Goal: Task Accomplishment & Management: Use online tool/utility

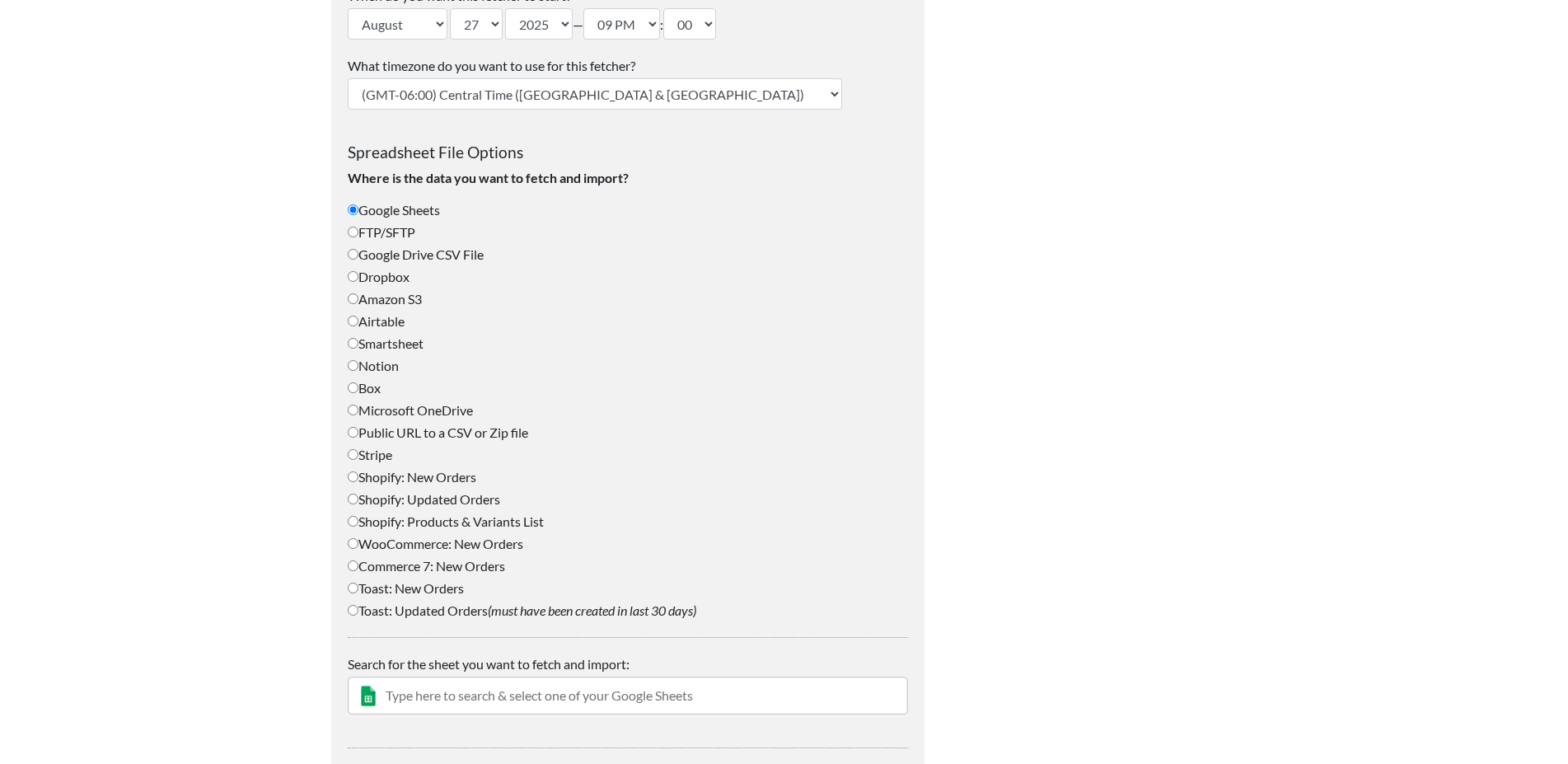
scroll to position [583, 0]
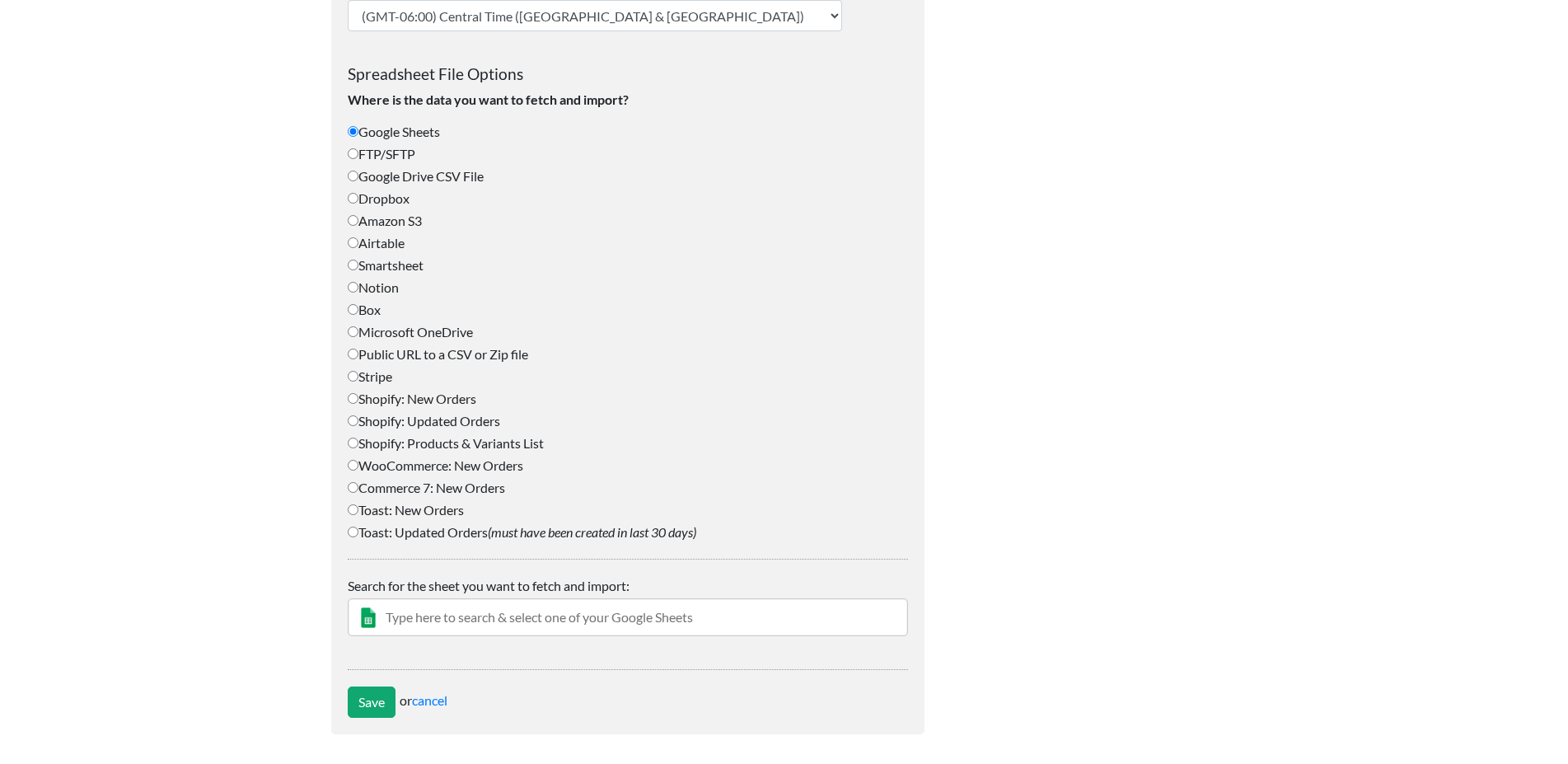
click at [479, 617] on input "text" at bounding box center [628, 617] width 560 height 38
click at [553, 621] on input "text" at bounding box center [628, 617] width 560 height 38
click at [672, 616] on input "text" at bounding box center [628, 617] width 560 height 38
click at [417, 621] on input "text" at bounding box center [628, 617] width 560 height 38
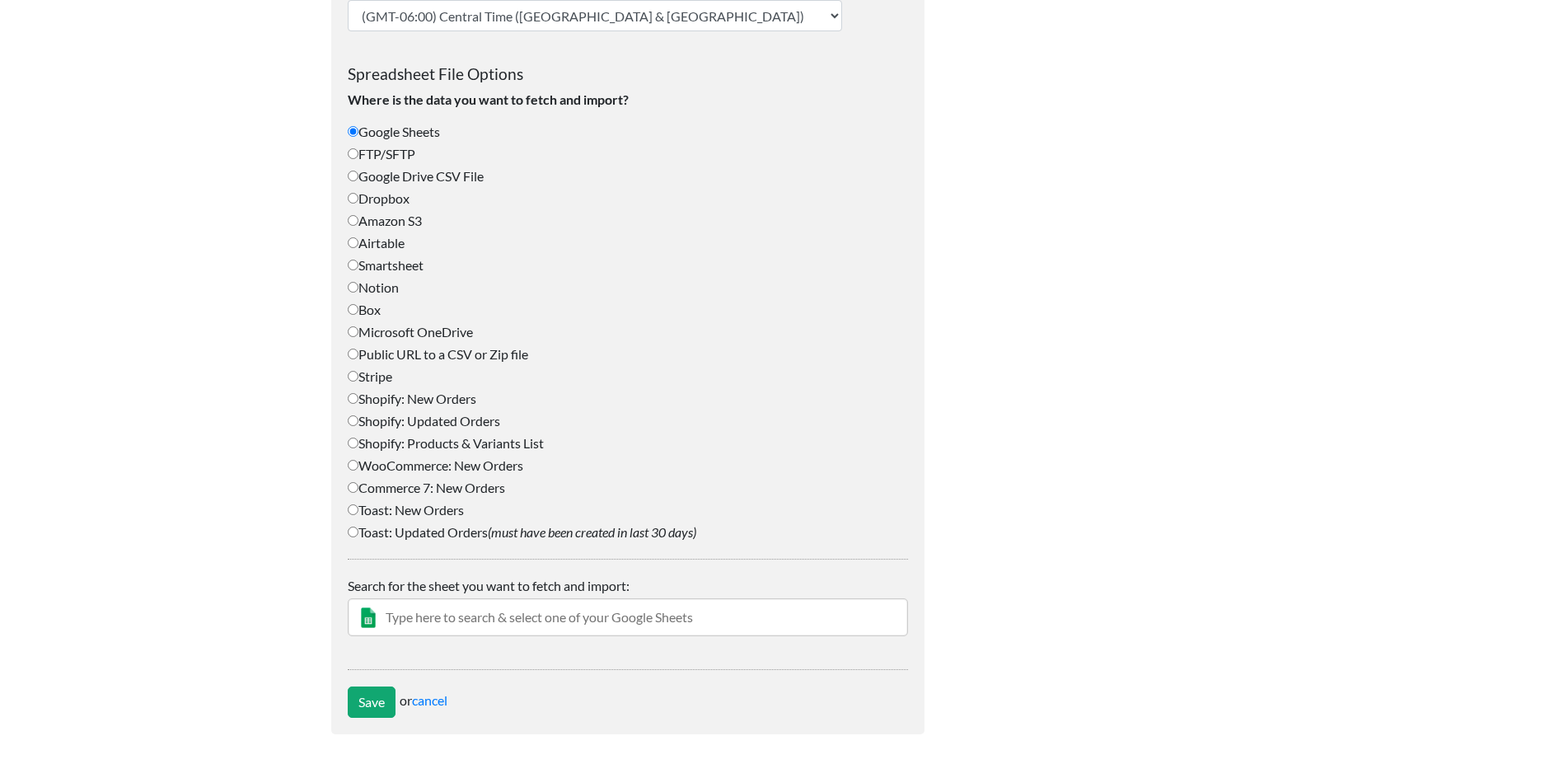
click at [421, 616] on input "text" at bounding box center [628, 617] width 560 height 38
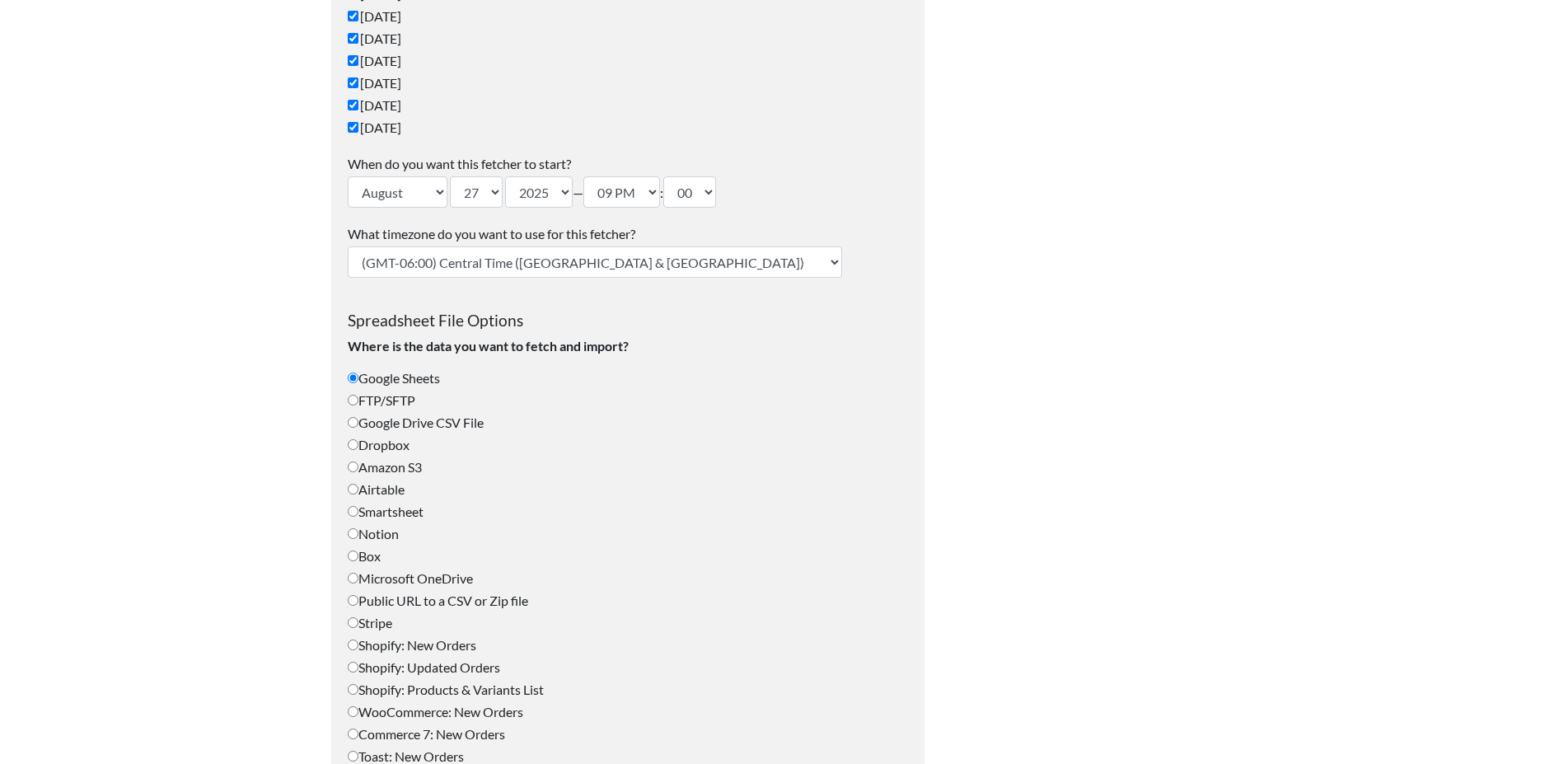
scroll to position [505, 0]
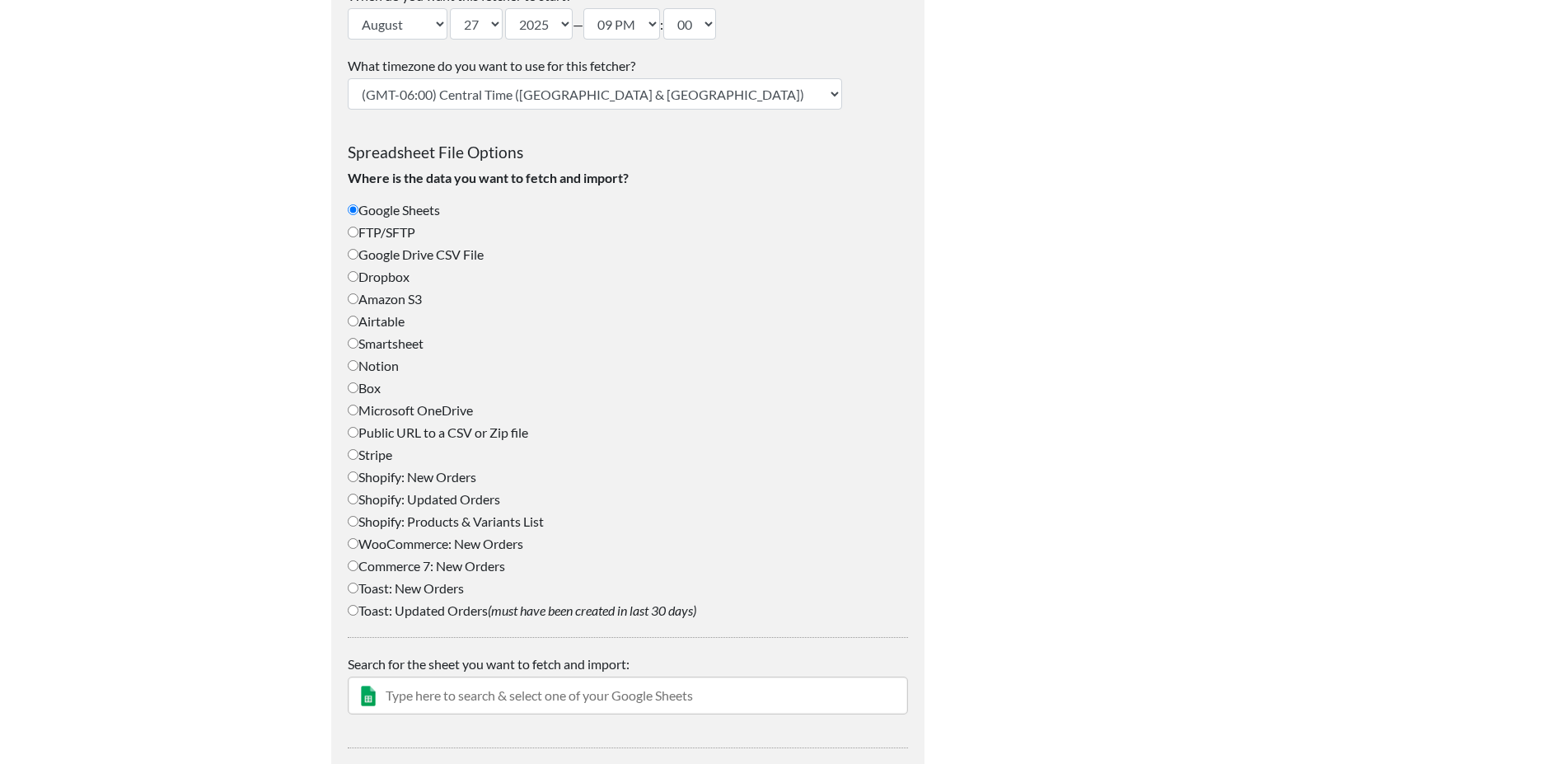
click at [358, 235] on input "FTP/SFTP" at bounding box center [353, 232] width 10 height 10
radio input "true"
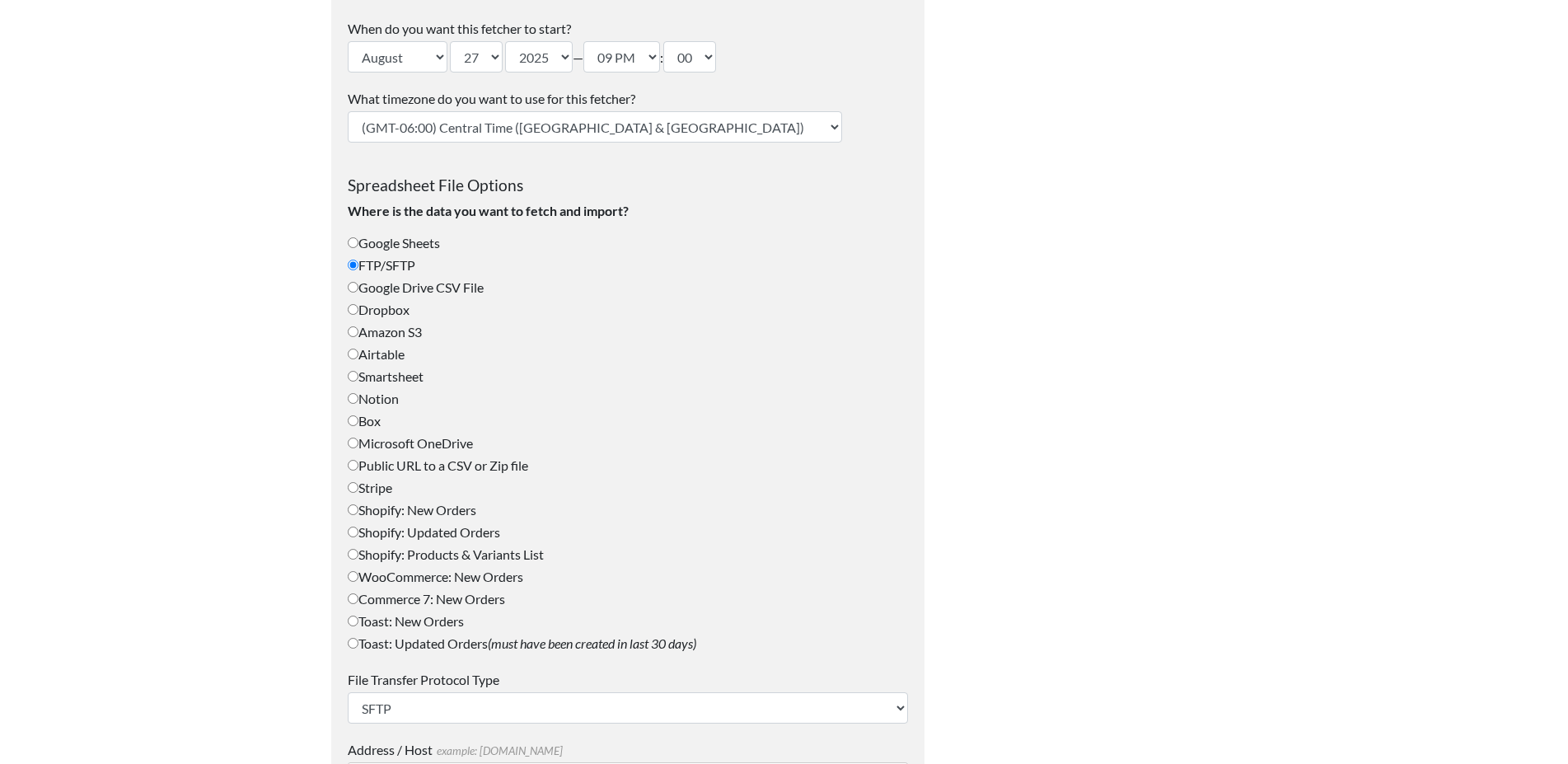
click at [356, 246] on input "Google Sheets" at bounding box center [353, 242] width 10 height 10
radio input "true"
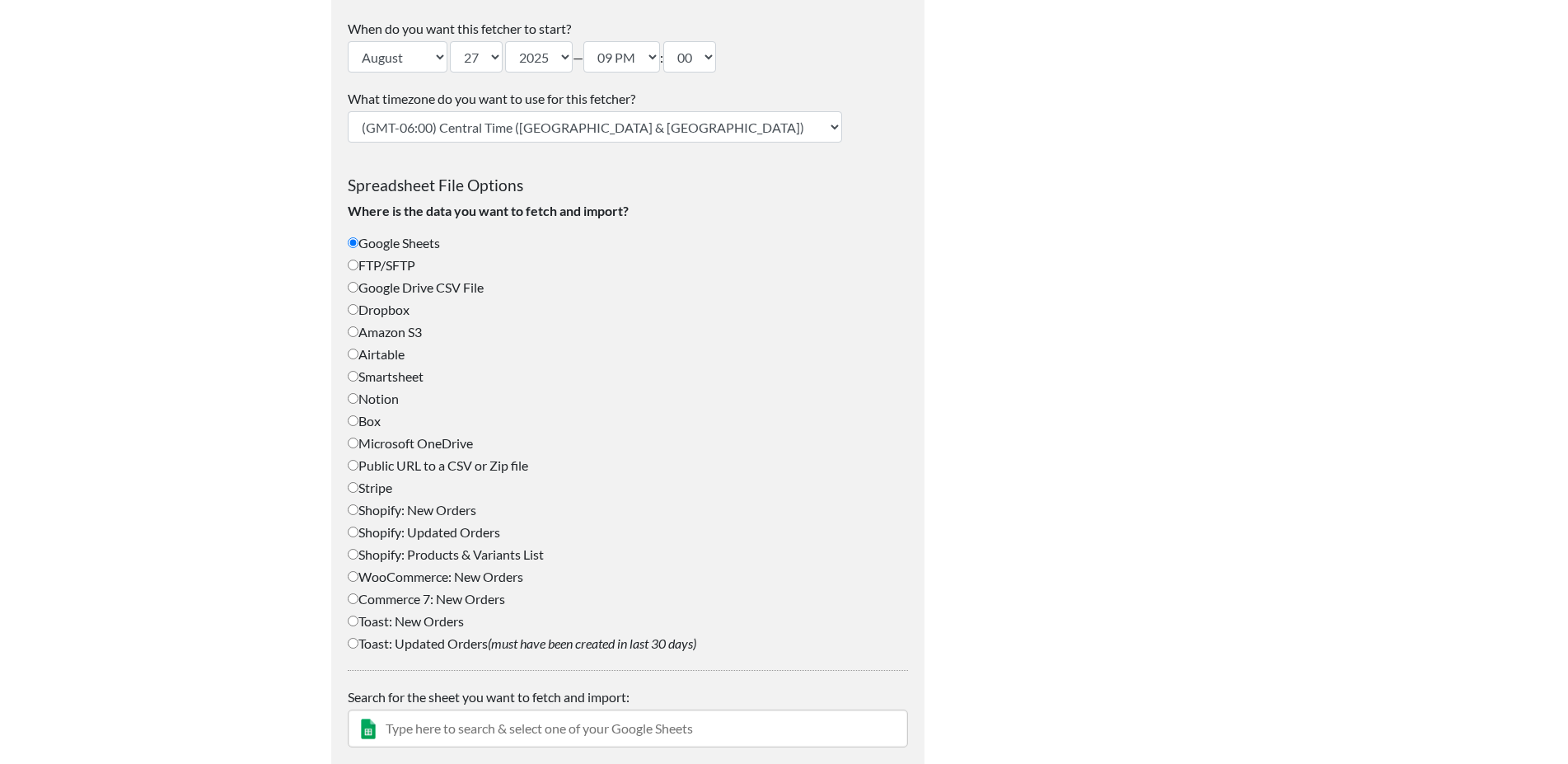
scroll to position [583, 0]
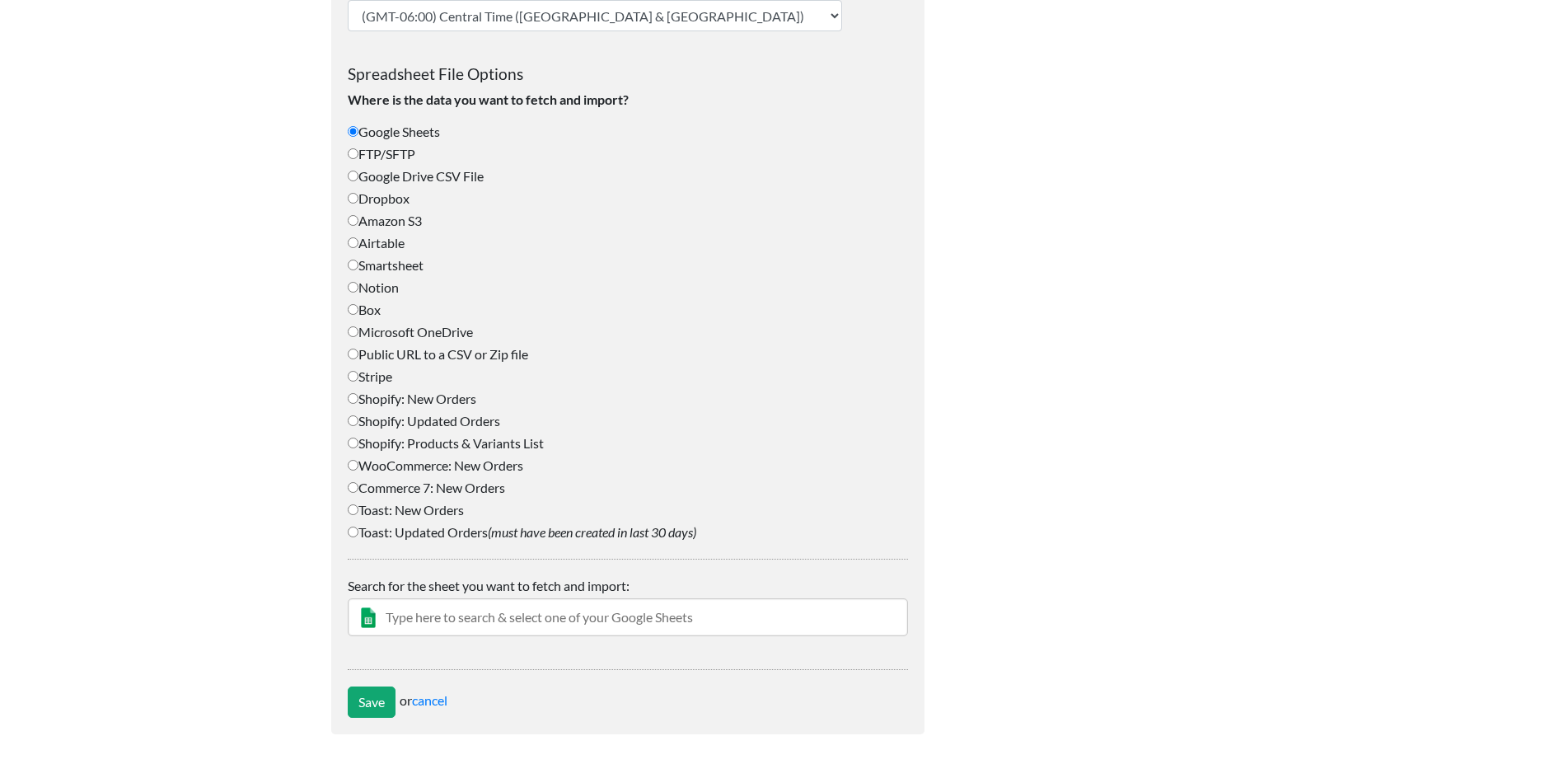
click at [518, 618] on input "text" at bounding box center [628, 617] width 560 height 38
click at [509, 621] on input "text" at bounding box center [628, 617] width 560 height 38
click at [415, 619] on input "text" at bounding box center [628, 617] width 560 height 38
paste input "ParsedInvData2.0"
type input "ParsedInvData2.0"
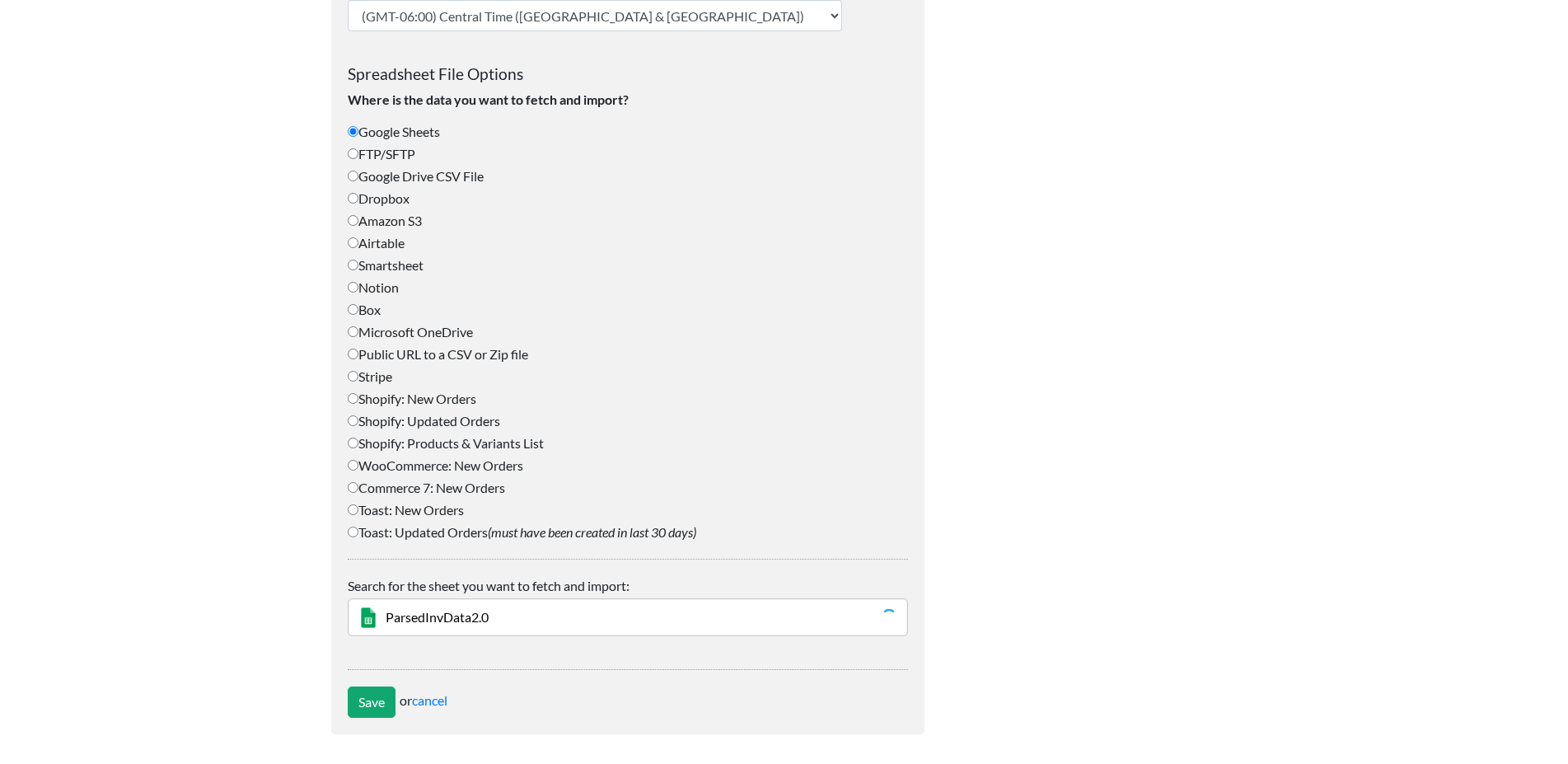
click at [995, 535] on div at bounding box center [1097, 123] width 313 height 1255
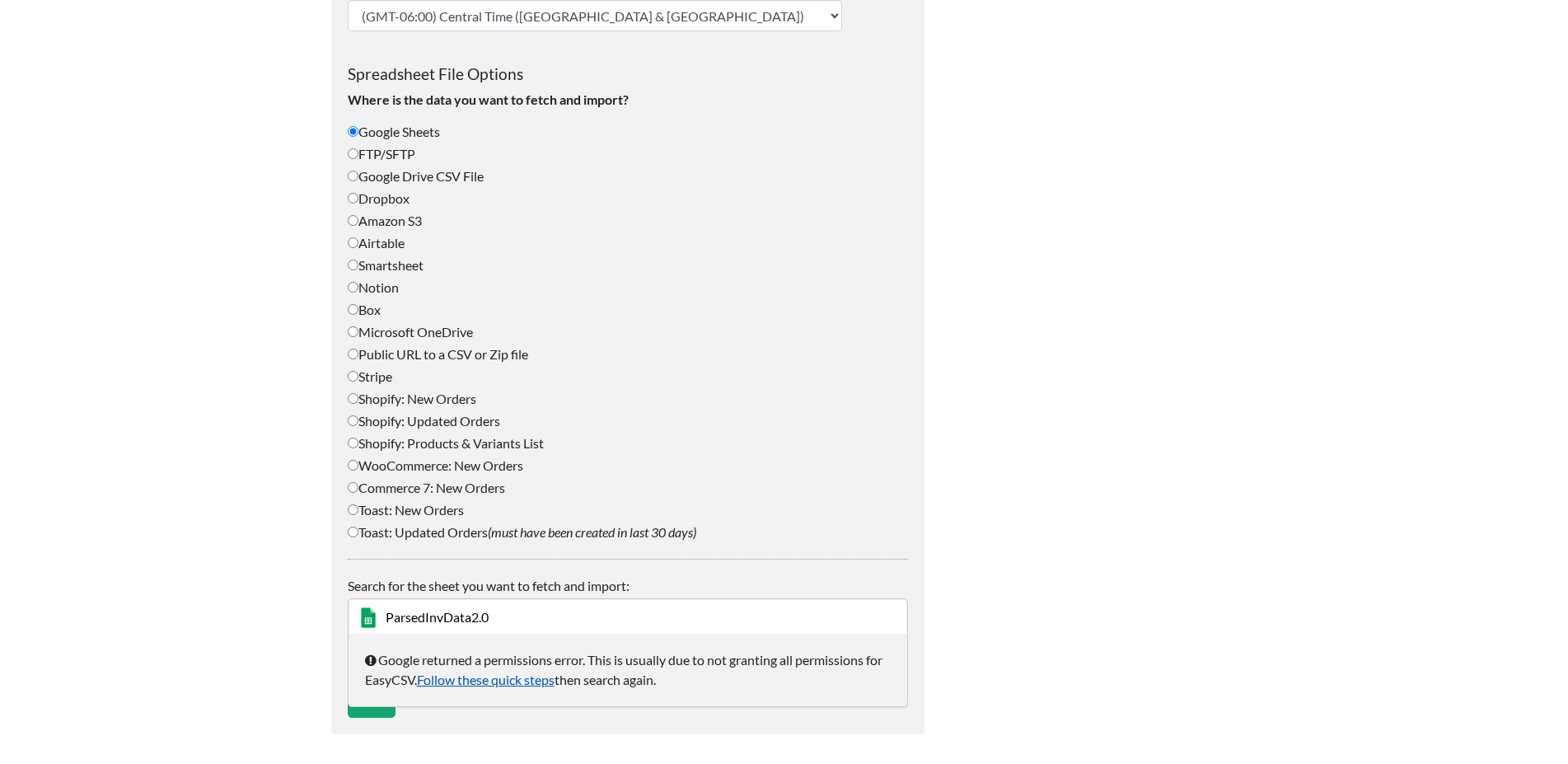
click at [506, 680] on link "Follow these quick steps" at bounding box center [485, 680] width 138 height 16
click at [856, 507] on label "Toast: New Orders" at bounding box center [628, 510] width 560 height 20
click at [358, 507] on input "Toast: New Orders" at bounding box center [353, 510] width 10 height 10
radio input "true"
select select "10_mins"
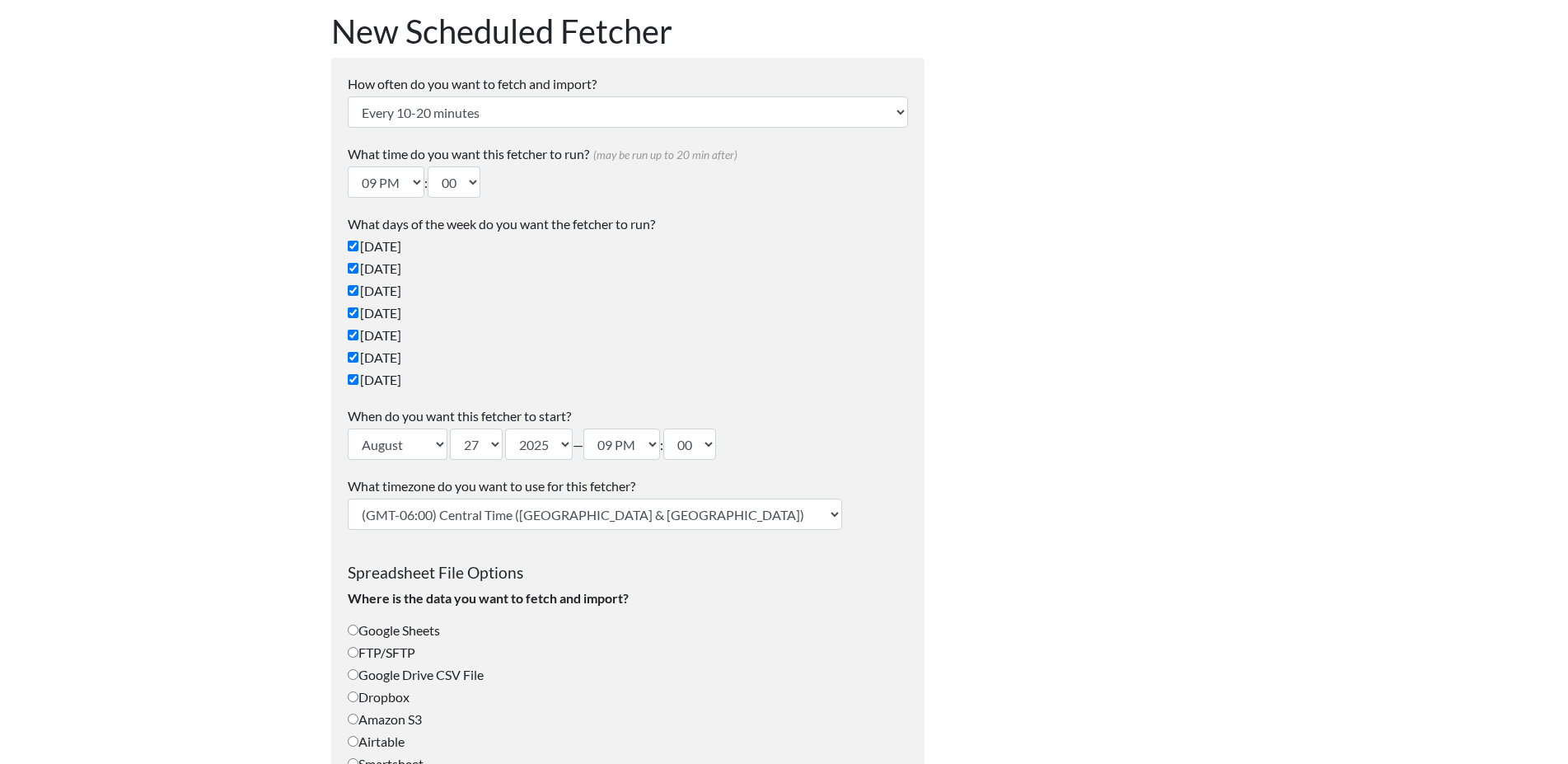
scroll to position [337, 0]
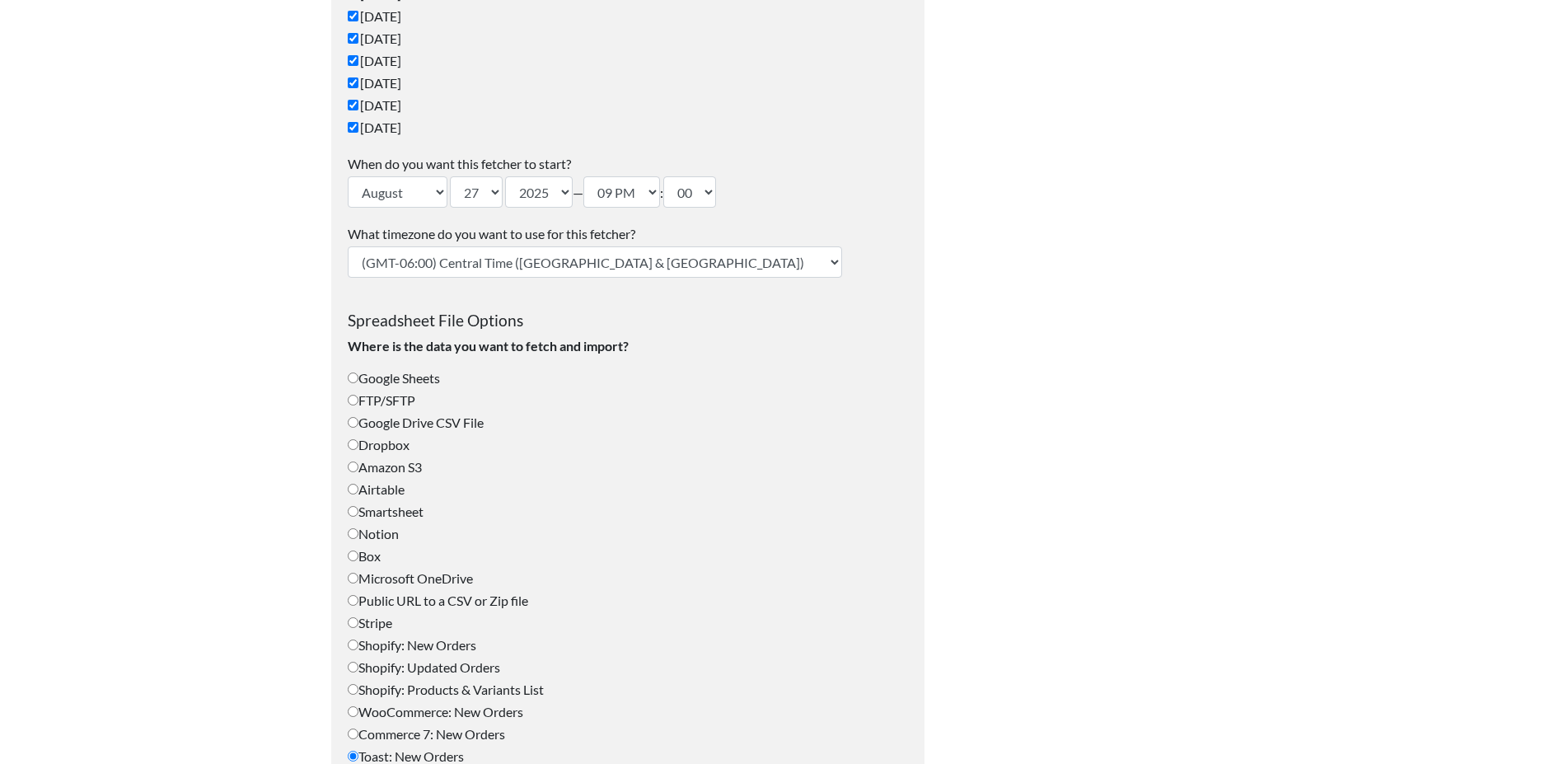
click at [354, 382] on input "Google Sheets" at bounding box center [353, 378] width 10 height 10
radio input "true"
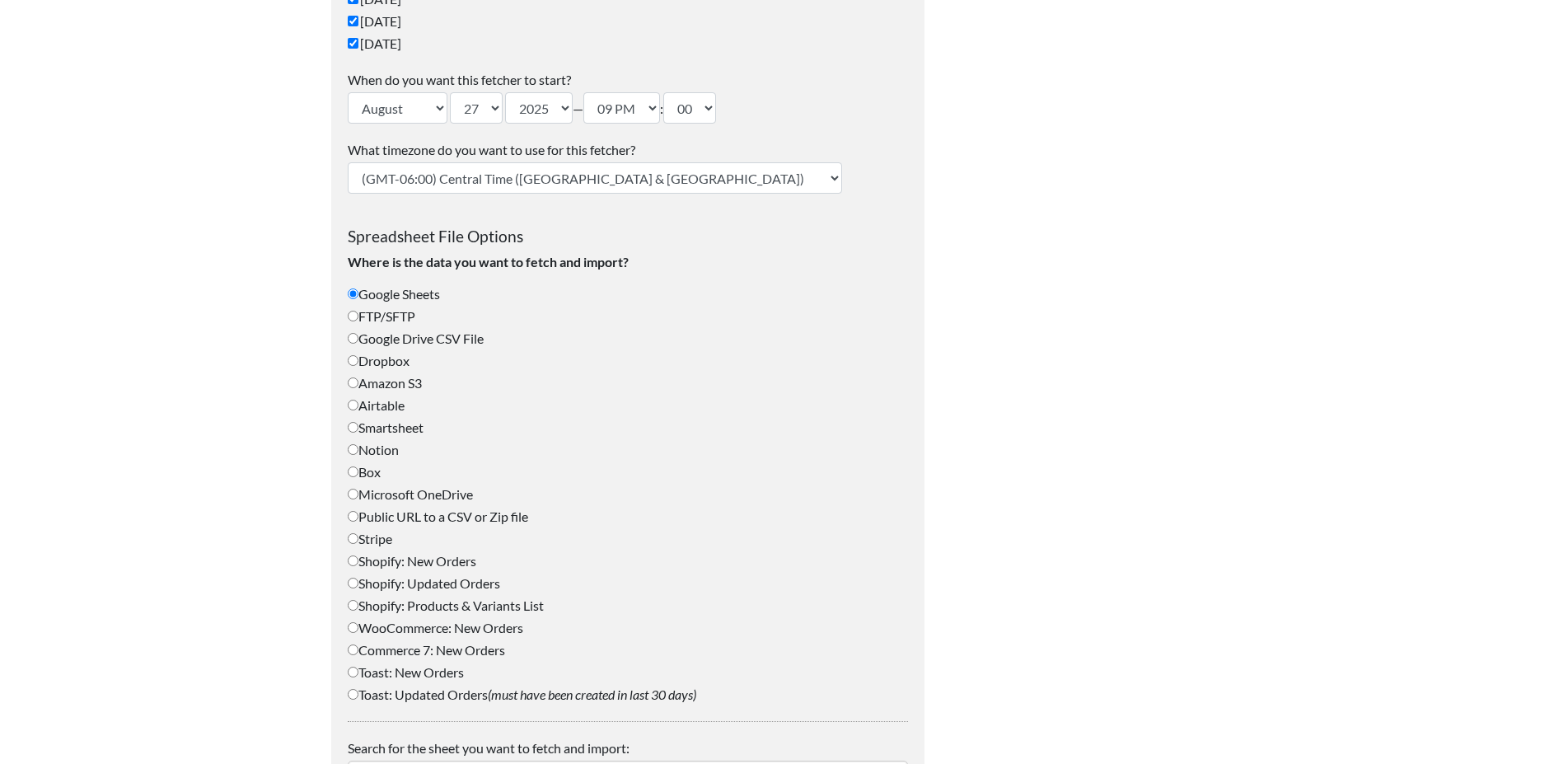
scroll to position [583, 0]
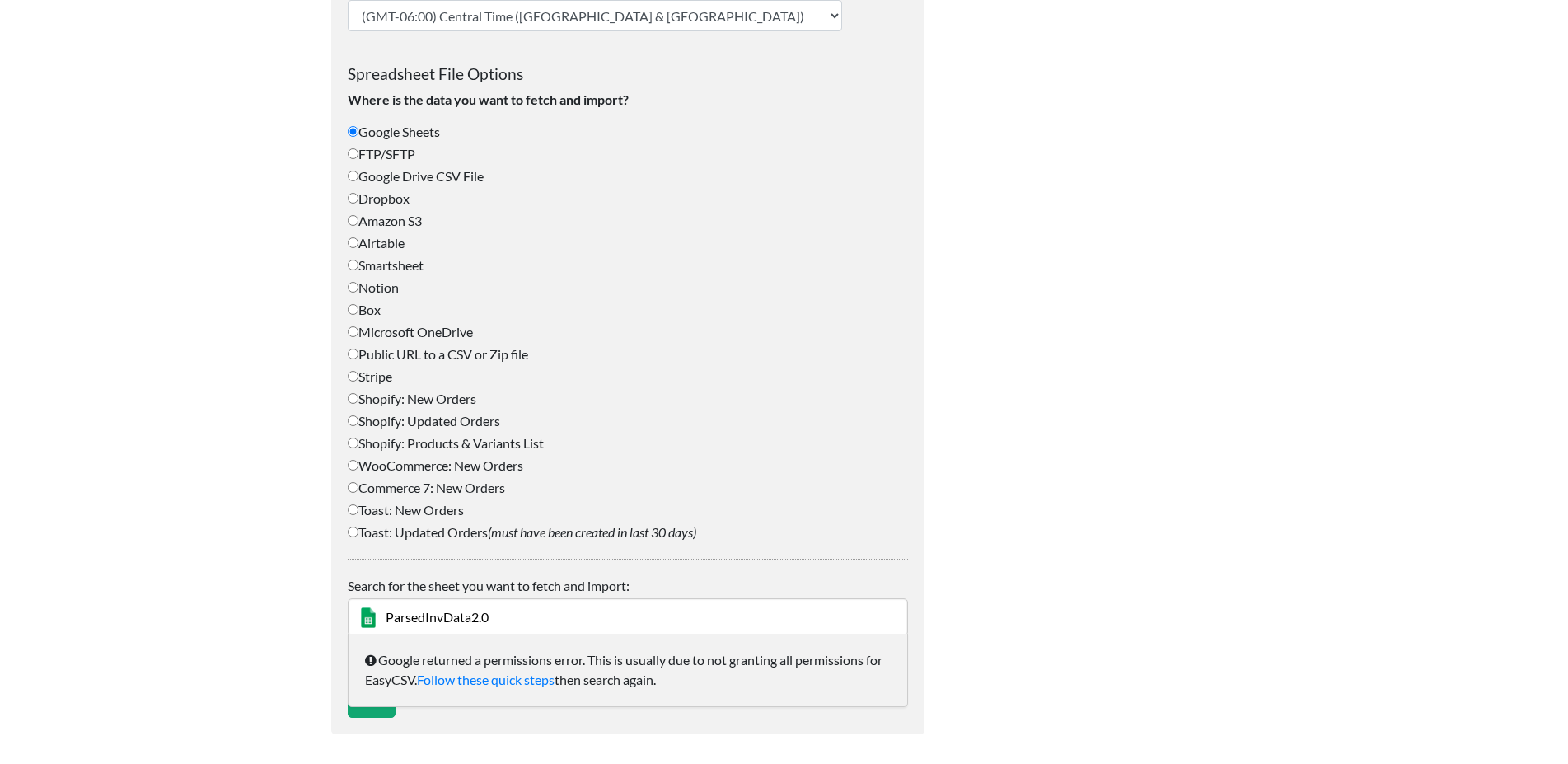
click at [461, 617] on input "ParsedInvData2.0" at bounding box center [628, 617] width 560 height 38
click at [499, 617] on input "ParsedInvData2.0" at bounding box center [628, 617] width 560 height 38
click at [499, 617] on input "ParsedInvData2.0" at bounding box center [628, 617] width 560 height 38
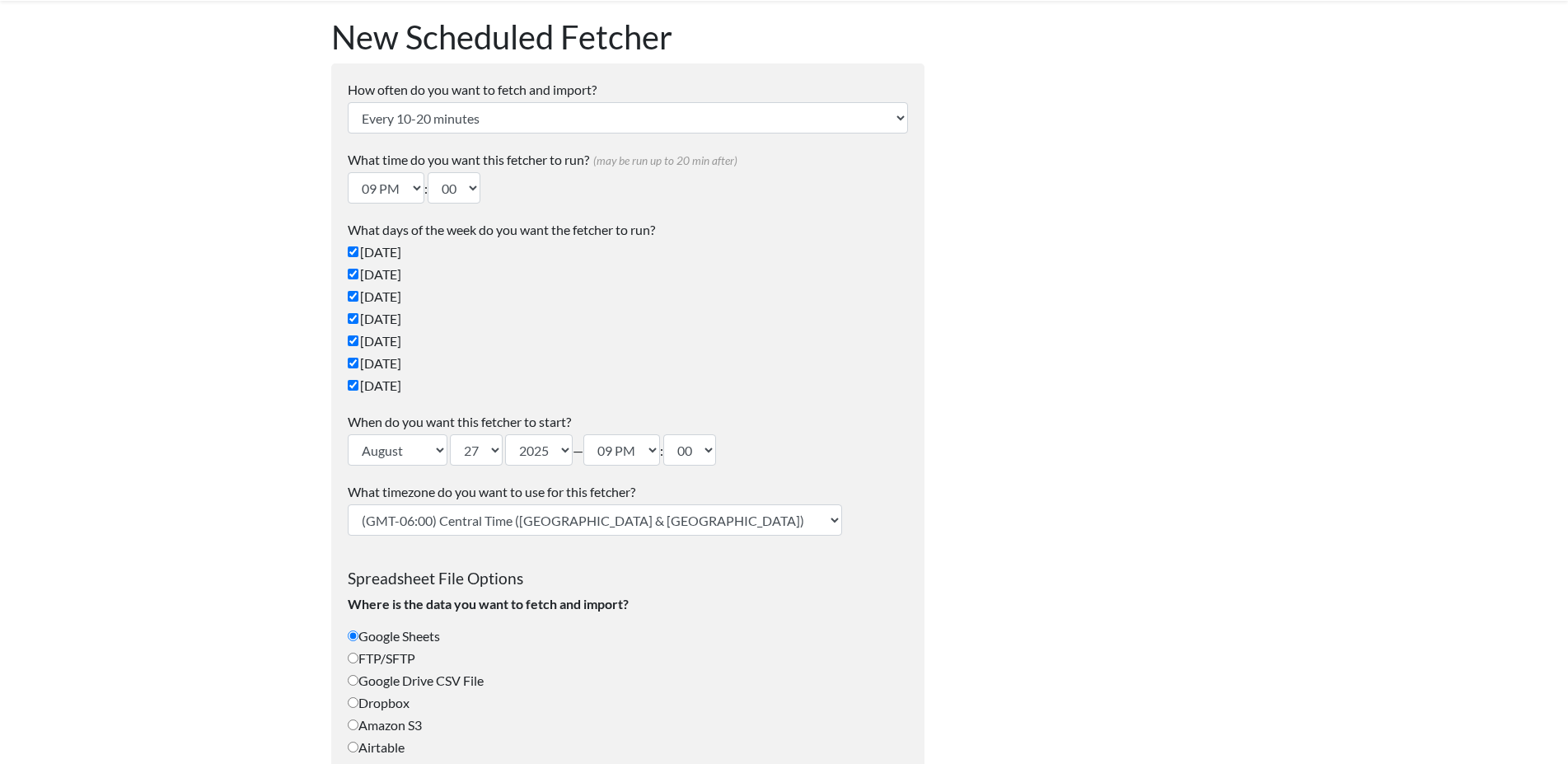
scroll to position [0, 0]
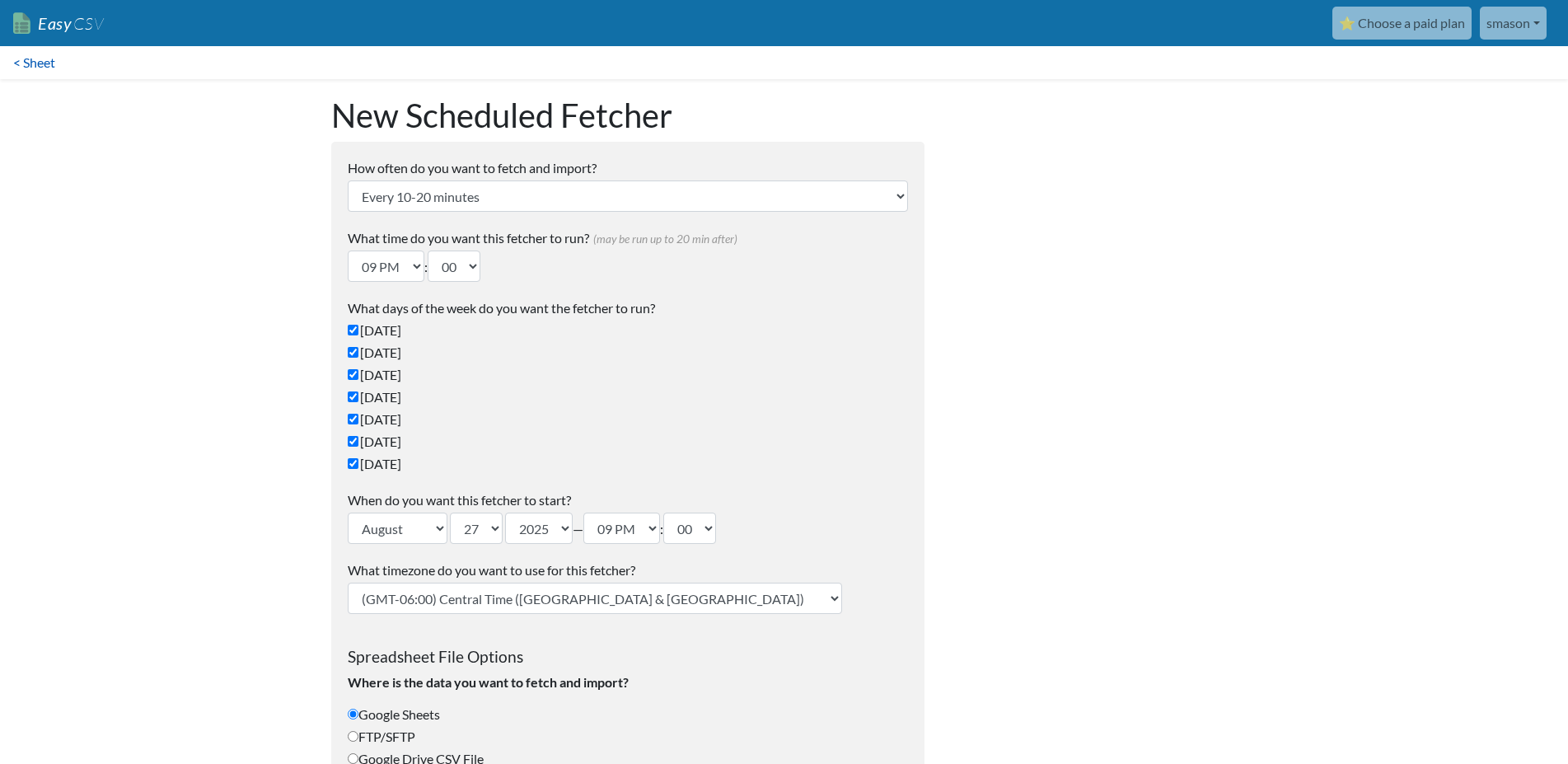
click at [30, 58] on link "< Sheet" at bounding box center [34, 63] width 68 height 33
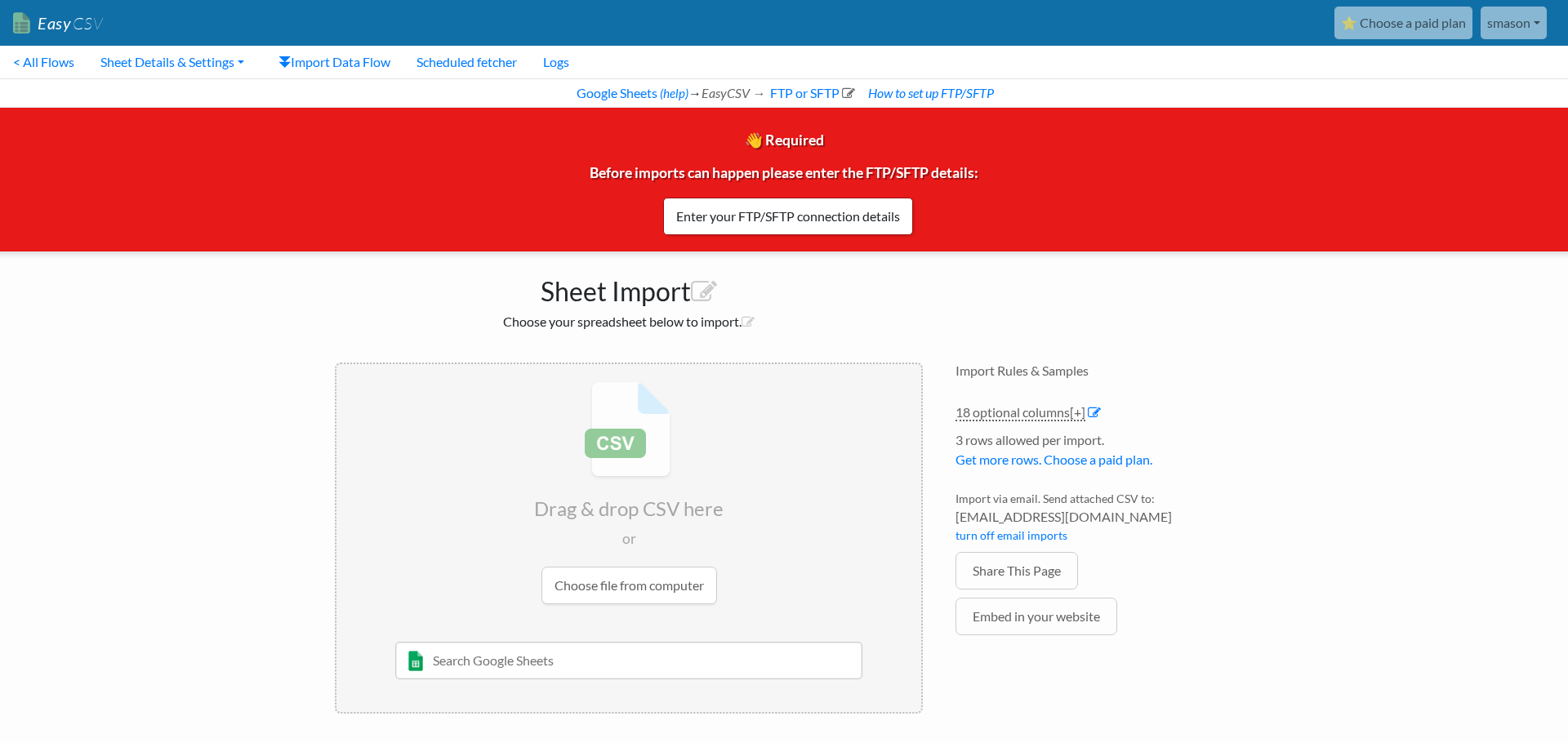
click at [1249, 404] on div "Import Rules & Samples 18 optional columns [+] Col Header Value Options Tag tex…" at bounding box center [1094, 538] width 310 height 384
click at [1222, 510] on span "15c52bb0fb92@parse.easycsv.io" at bounding box center [1094, 517] width 277 height 20
click at [1216, 529] on li "Import via email. Send attached CSV to: 15c52bb0fb92@parse.easycsv.io turn off …" at bounding box center [1094, 521] width 277 height 62
click at [486, 662] on input "text" at bounding box center [630, 660] width 468 height 37
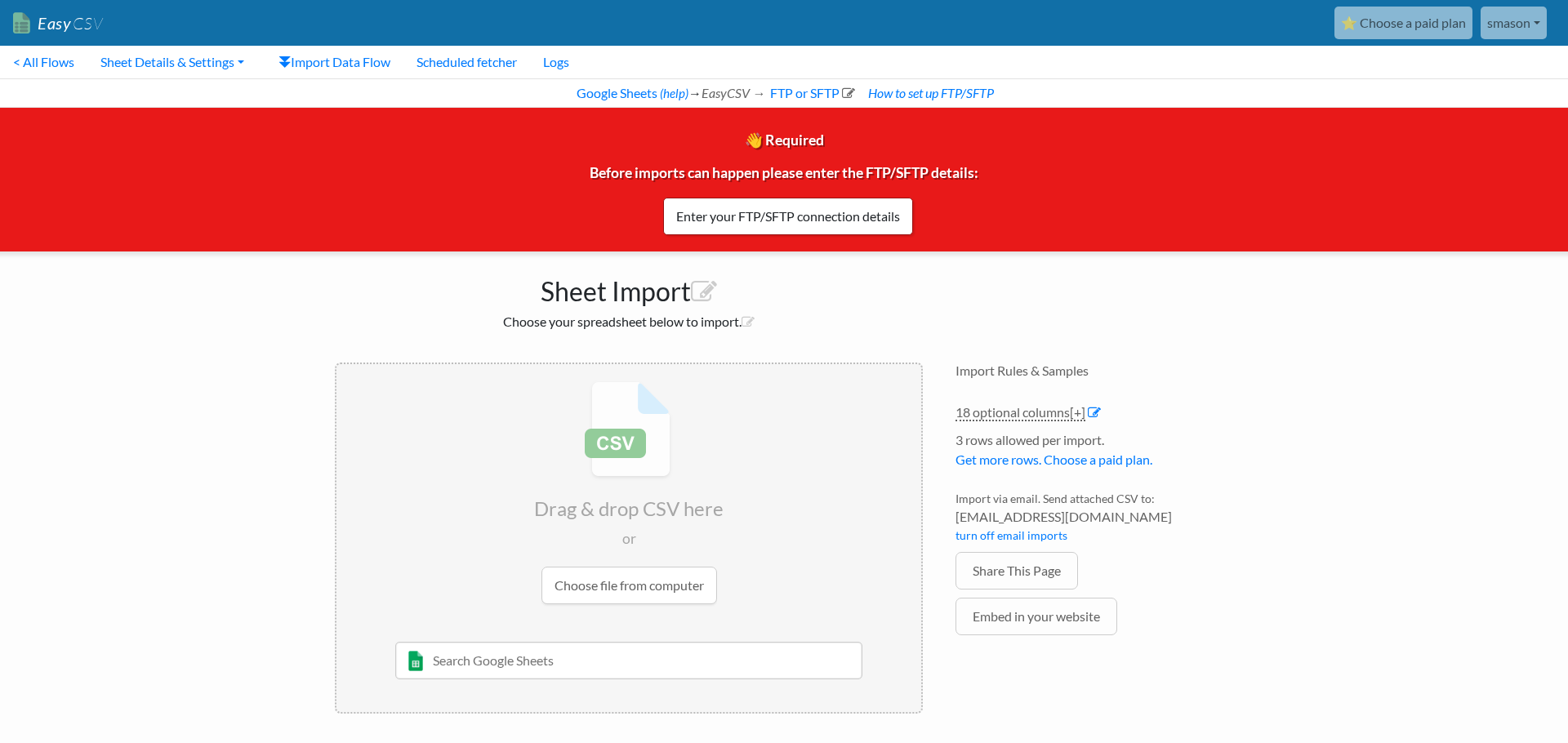
click at [486, 662] on input "text" at bounding box center [630, 660] width 468 height 37
paste input "ParsedInvData2.0"
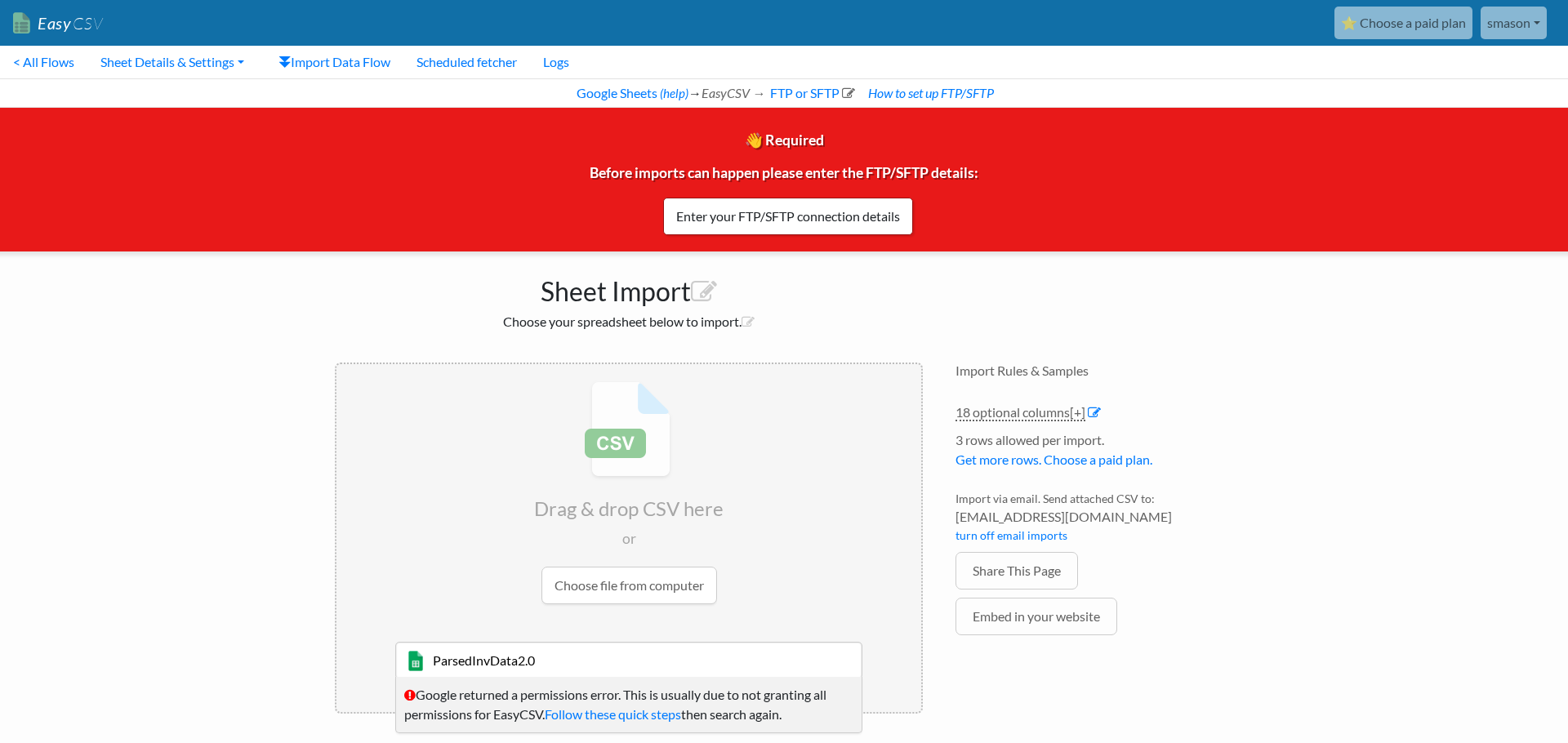
type input "ParsedInvData2.0"
click at [477, 593] on input "file" at bounding box center [629, 493] width 585 height 257
click at [759, 214] on link "Enter your FTP/SFTP connection details" at bounding box center [788, 216] width 250 height 37
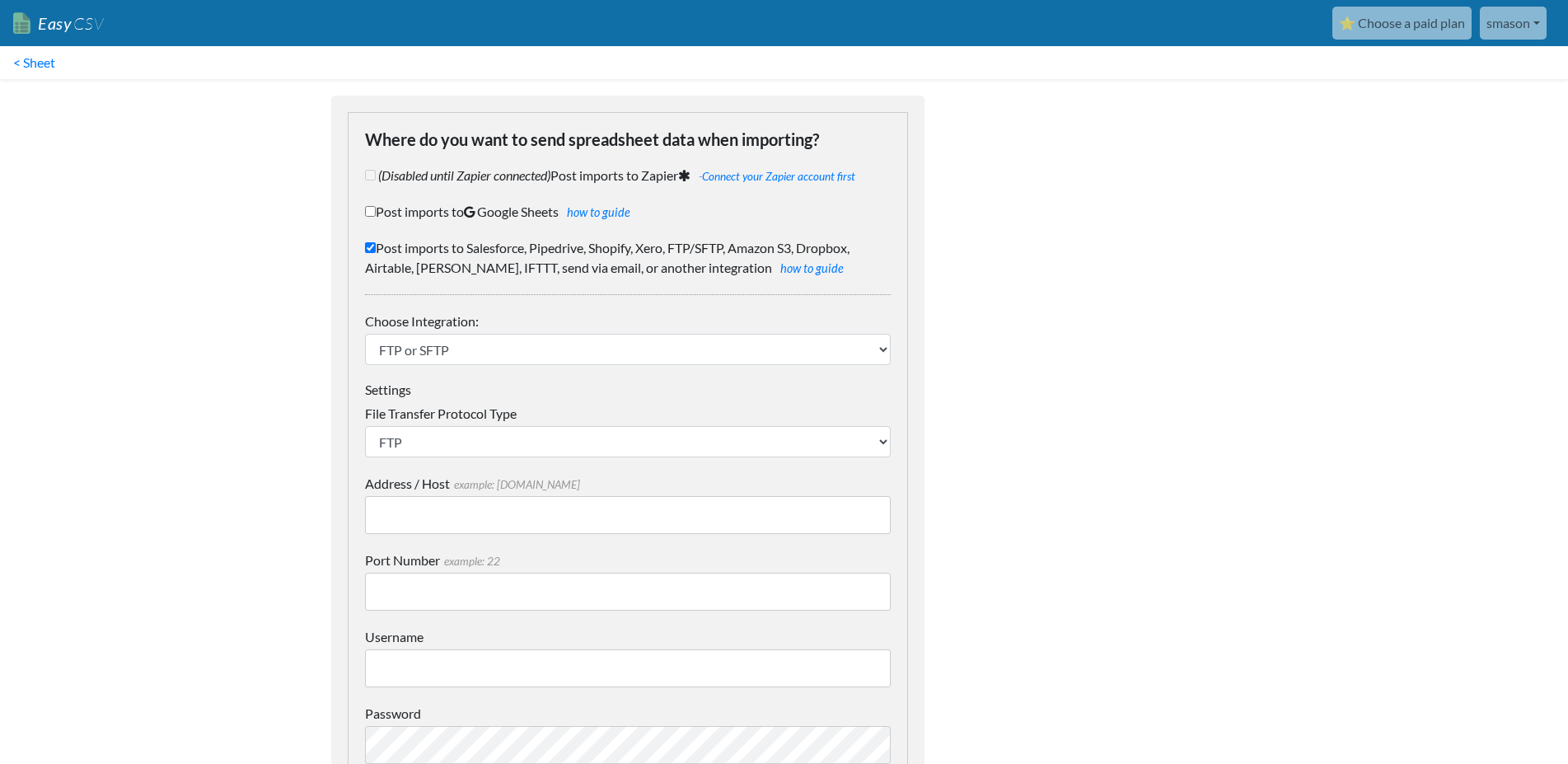
scroll to position [129, 0]
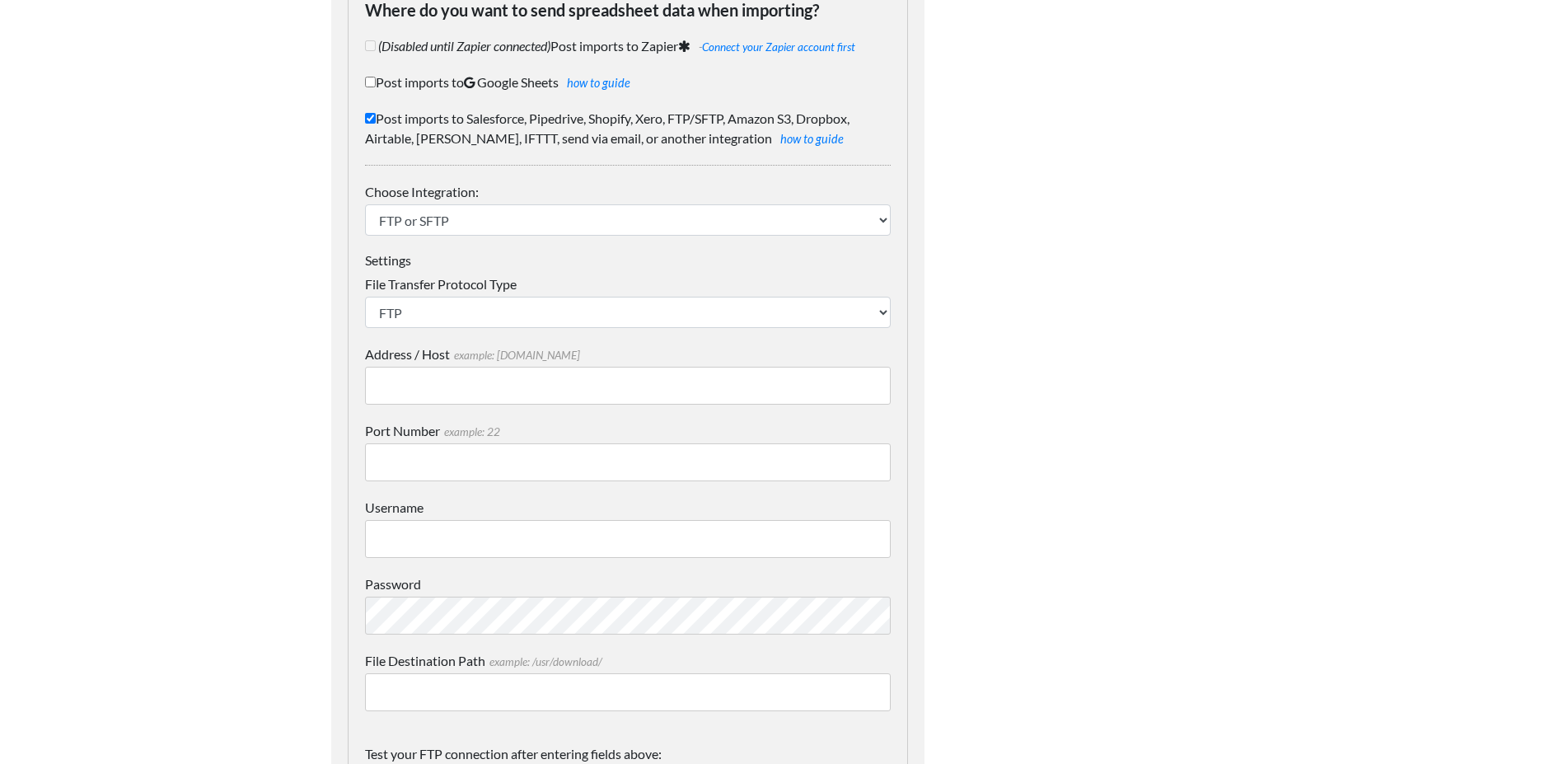
click at [436, 386] on input "Address / Host example: [DOMAIN_NAME]" at bounding box center [628, 385] width 526 height 38
paste input "ParsedInvData2.0"
click at [479, 380] on input "ParsedInvData2.0" at bounding box center [628, 385] width 526 height 38
drag, startPoint x: 485, startPoint y: 385, endPoint x: 349, endPoint y: 382, distance: 136.0
click at [365, 382] on input "ParsedInvData2.0" at bounding box center [628, 385] width 526 height 38
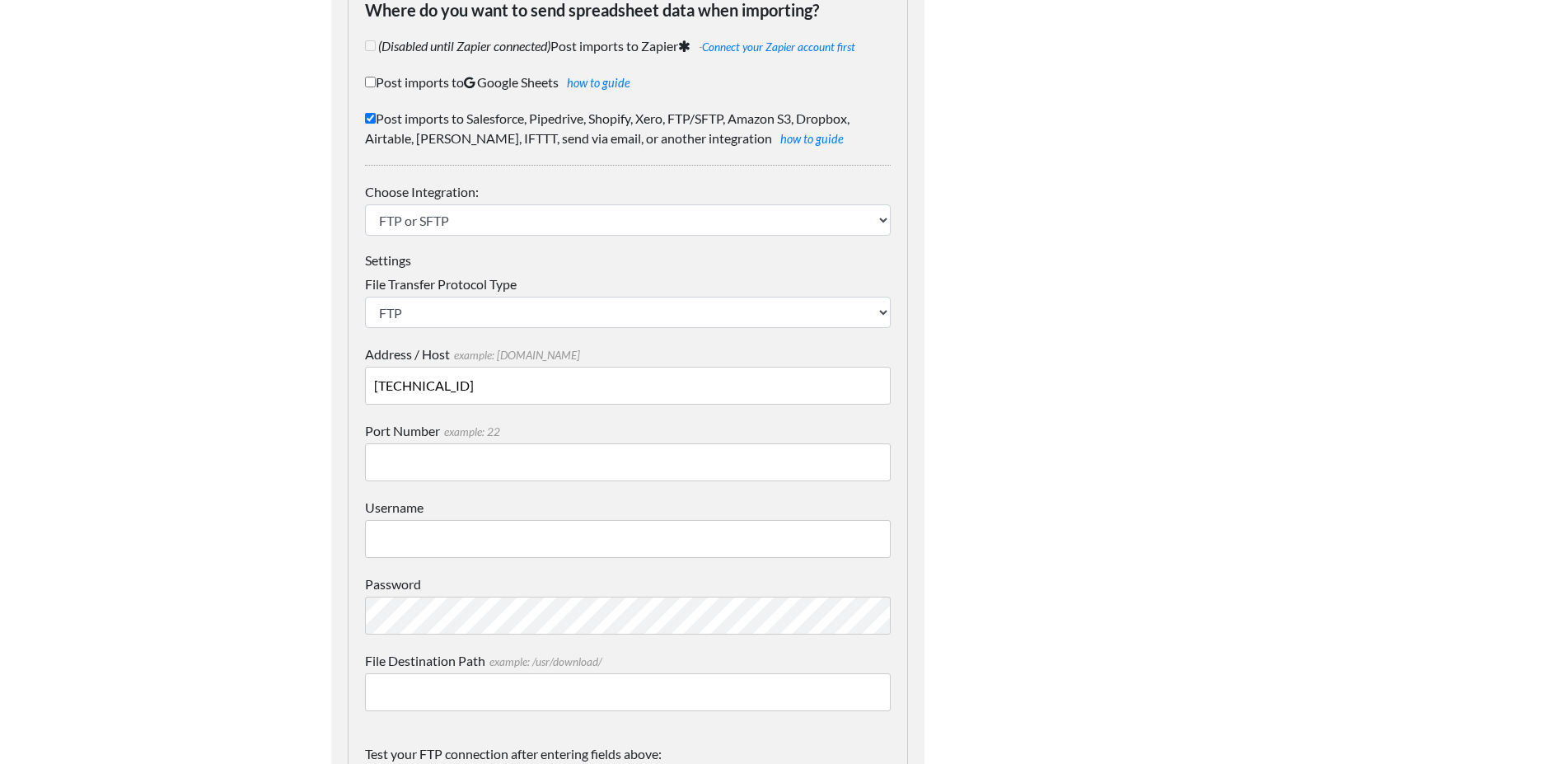
type input "74.102.127.107"
click at [403, 461] on input "Port Number example: 22" at bounding box center [628, 462] width 526 height 38
type input "22"
click at [424, 538] on input "Username" at bounding box center [628, 539] width 526 height 38
type input "docparser"
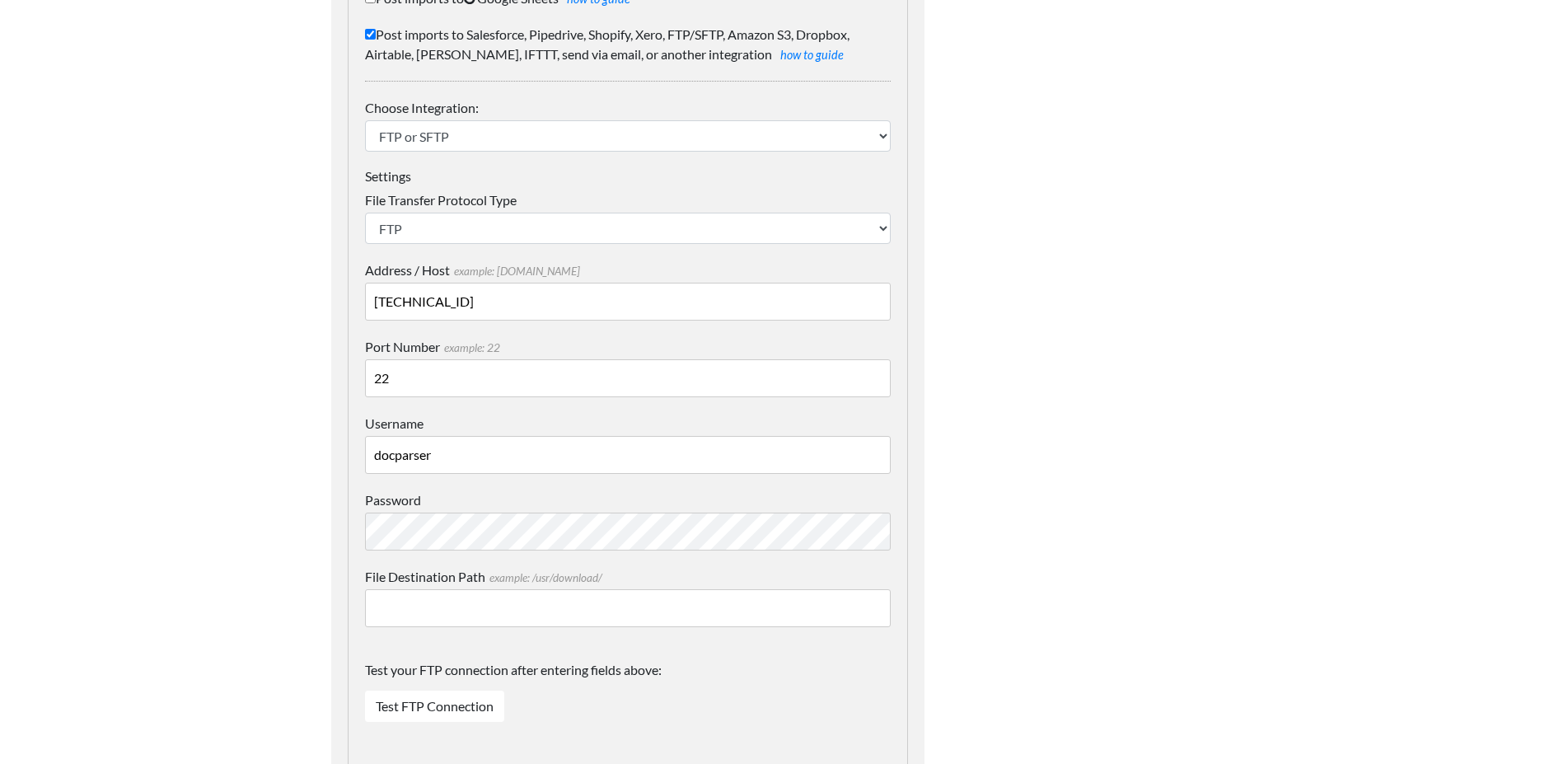
scroll to position [297, 0]
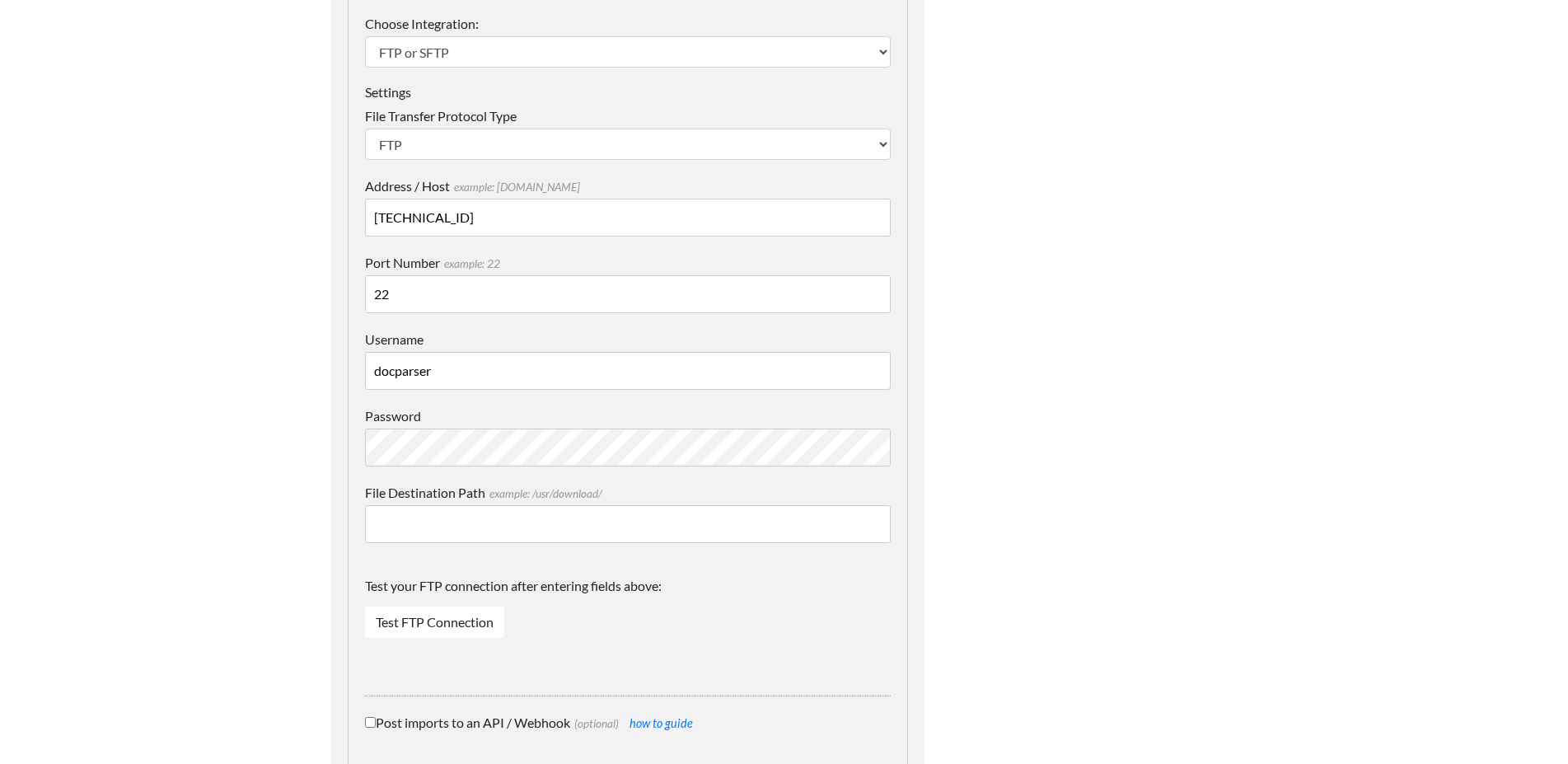
click at [447, 522] on input "File Destination Path example: /usr/download/" at bounding box center [628, 524] width 526 height 38
click at [431, 621] on link "Test FTP Connection" at bounding box center [435, 623] width 139 height 31
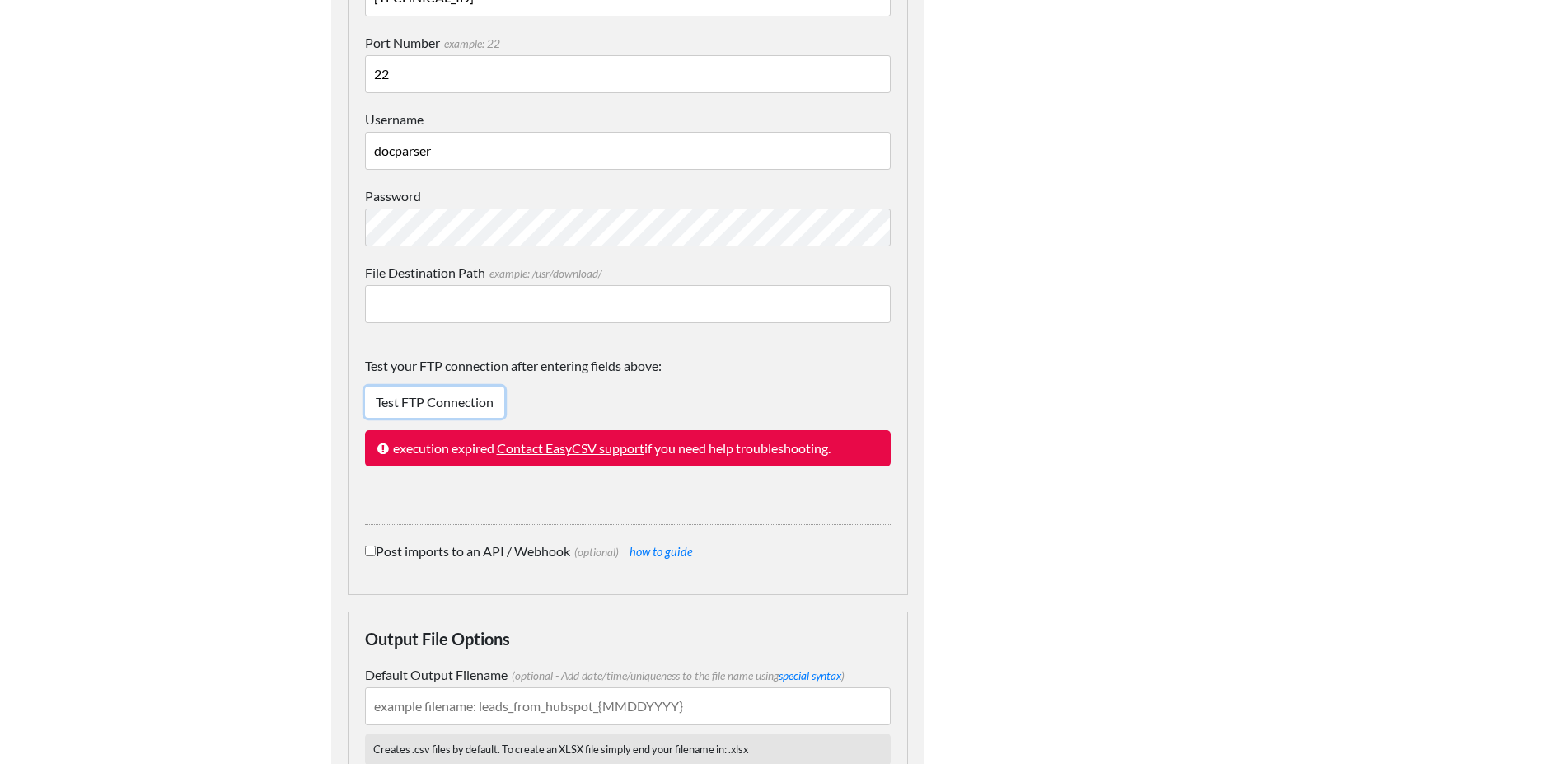
scroll to position [350, 0]
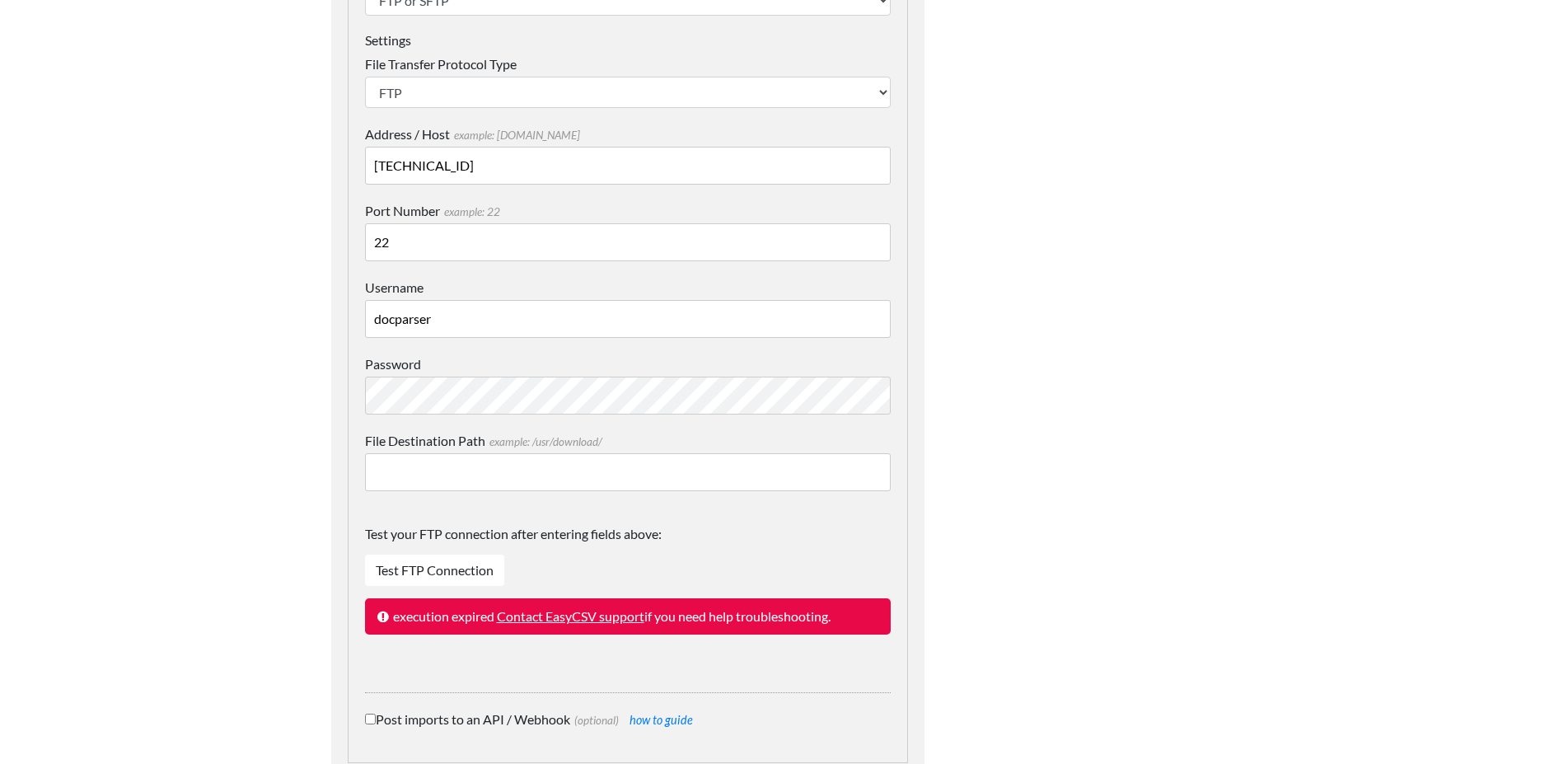
click at [402, 474] on input "File Destination Path example: /usr/download/" at bounding box center [628, 472] width 526 height 38
click at [441, 475] on input "s:/" at bounding box center [628, 472] width 526 height 38
type input "s:/Vendor Invoices/docparser/csv"
click at [694, 524] on div "Test your FTP connection after entering fields above: Test FTP Connection execu…" at bounding box center [628, 583] width 526 height 152
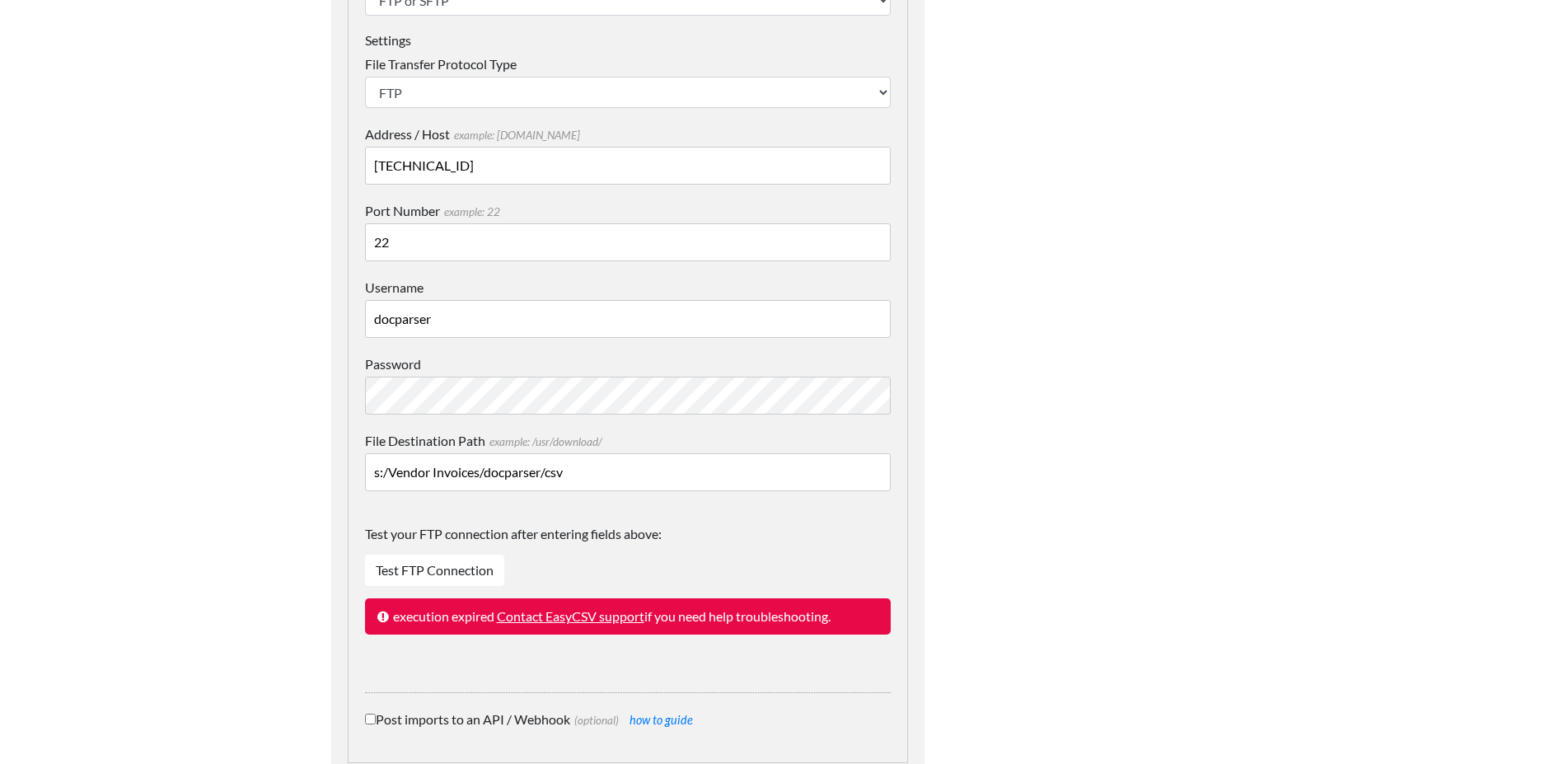
scroll to position [0, 0]
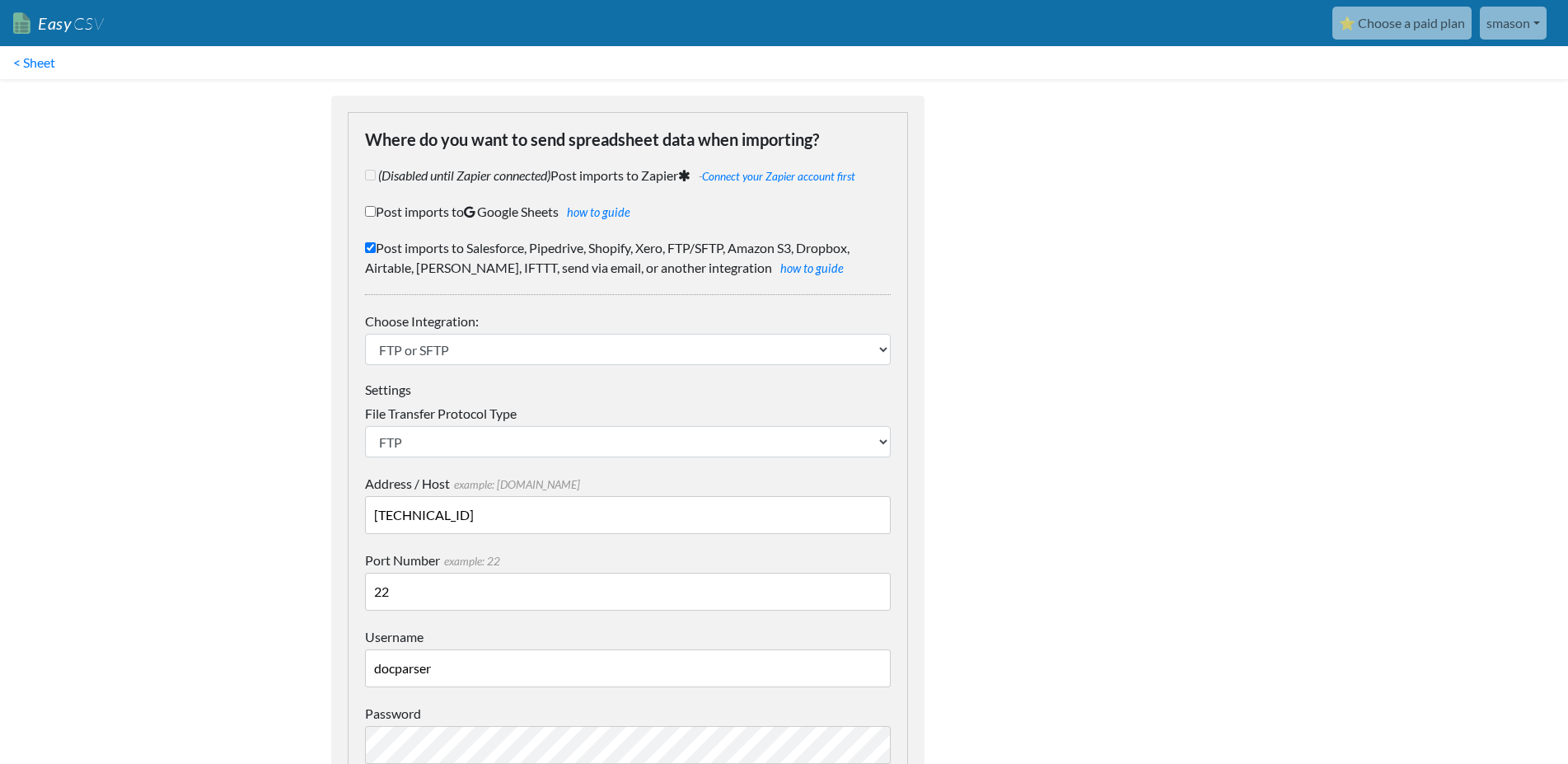
click at [1402, 15] on link "⭐ Choose a paid plan" at bounding box center [1402, 24] width 139 height 33
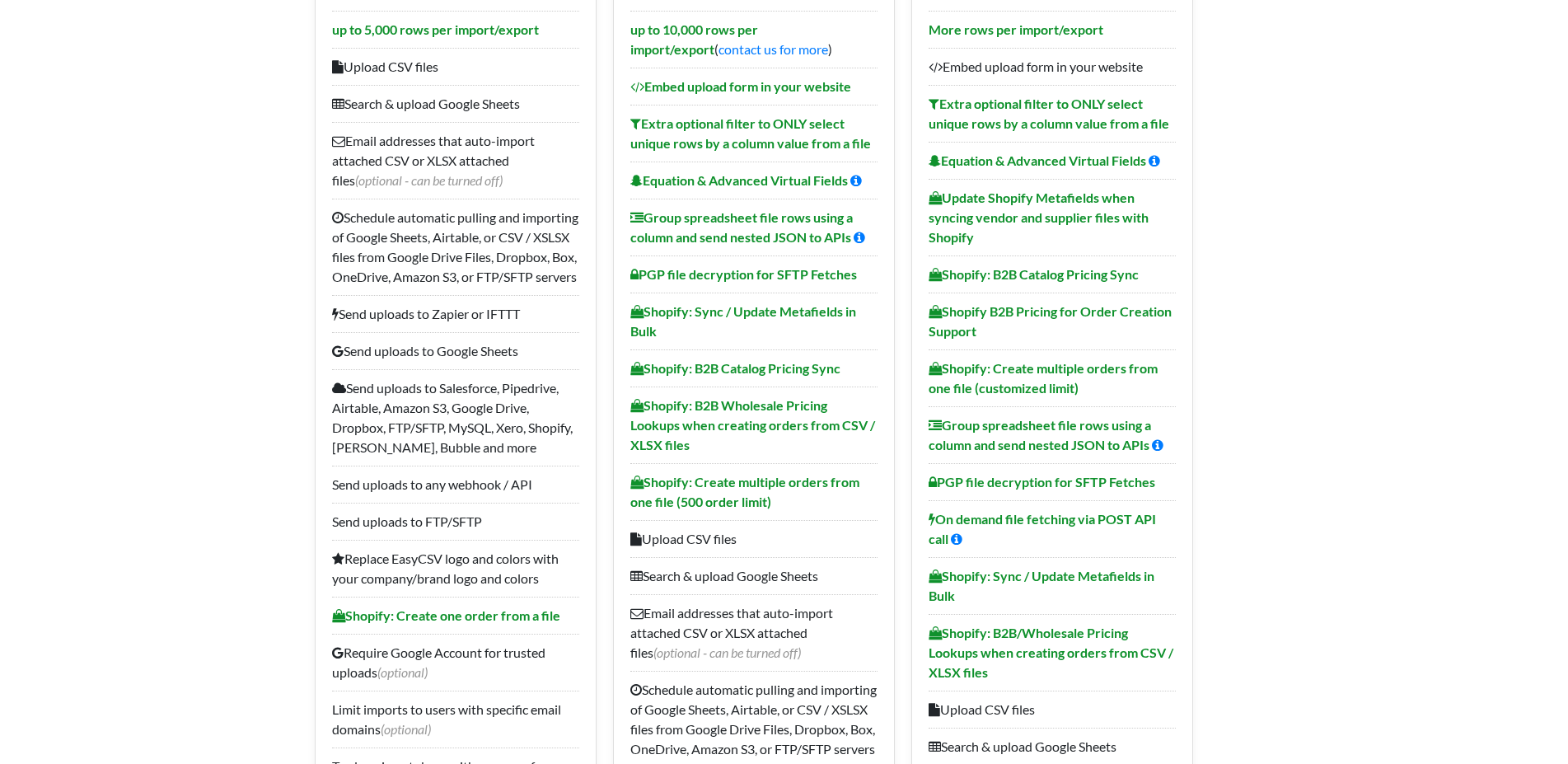
scroll to position [420, 0]
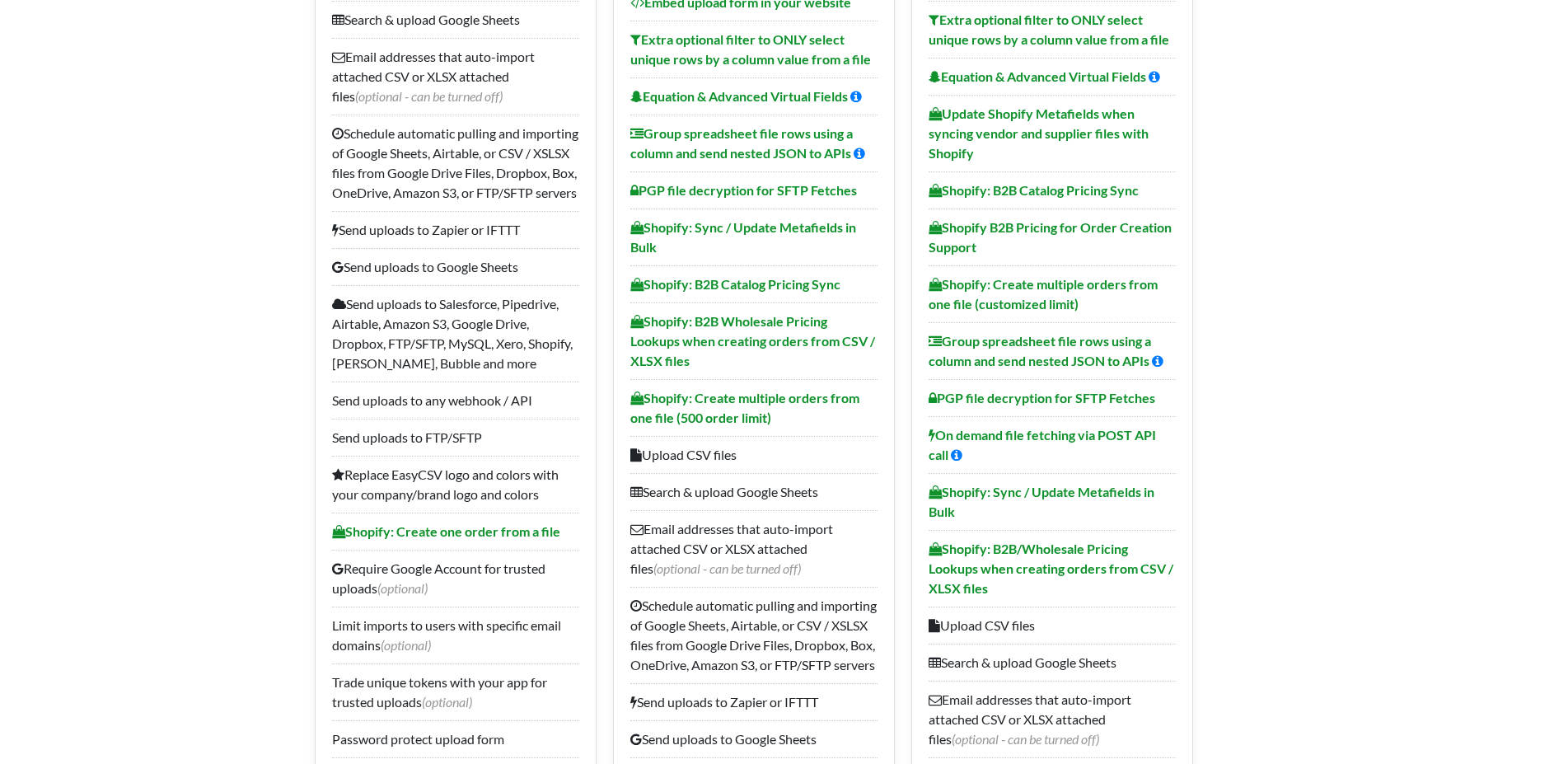
click at [457, 419] on li "Send uploads to any webhook / API" at bounding box center [456, 400] width 248 height 38
click at [424, 456] on li "Send uploads to FTP/SFTP" at bounding box center [456, 437] width 248 height 38
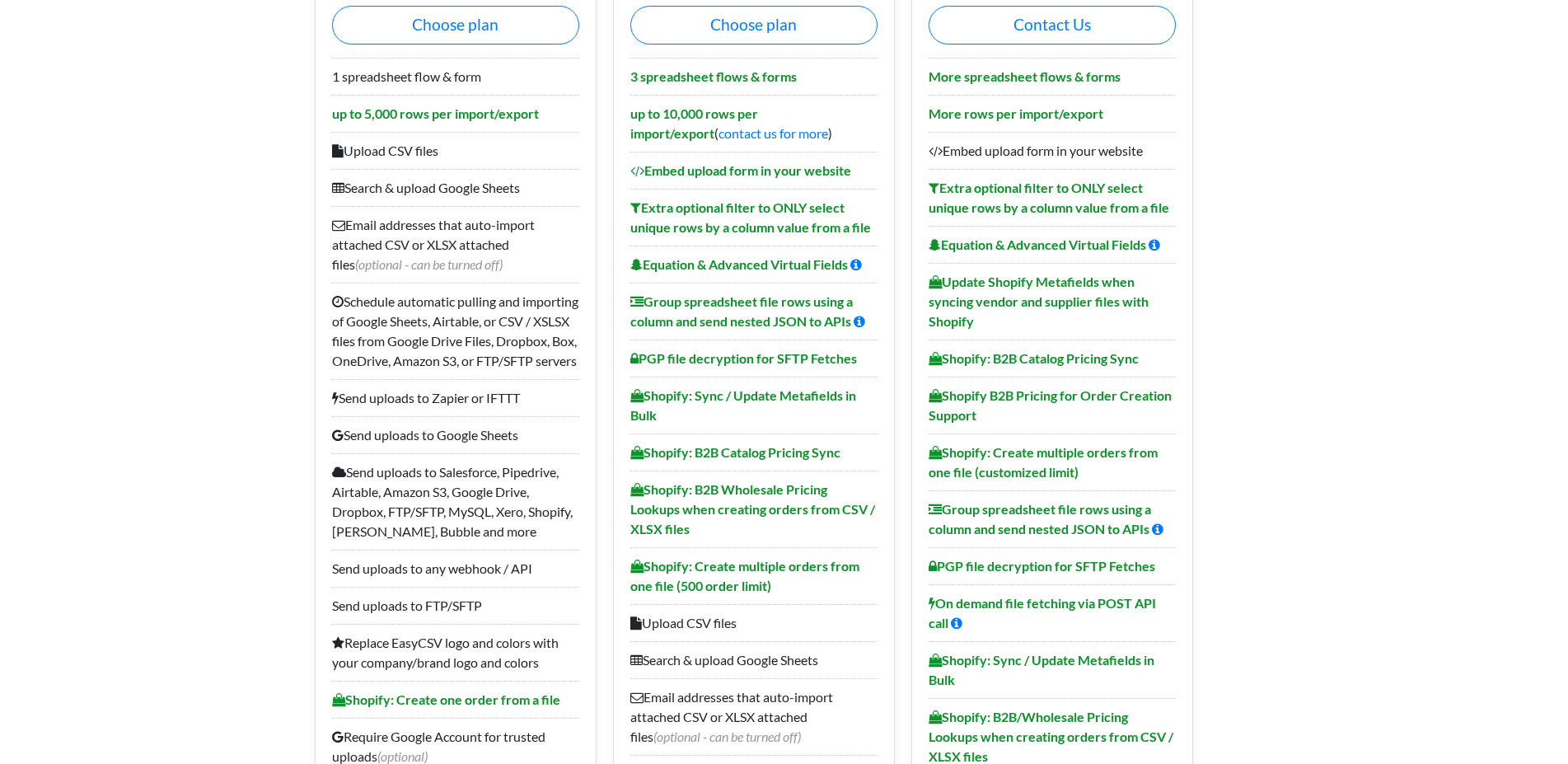
scroll to position [0, 0]
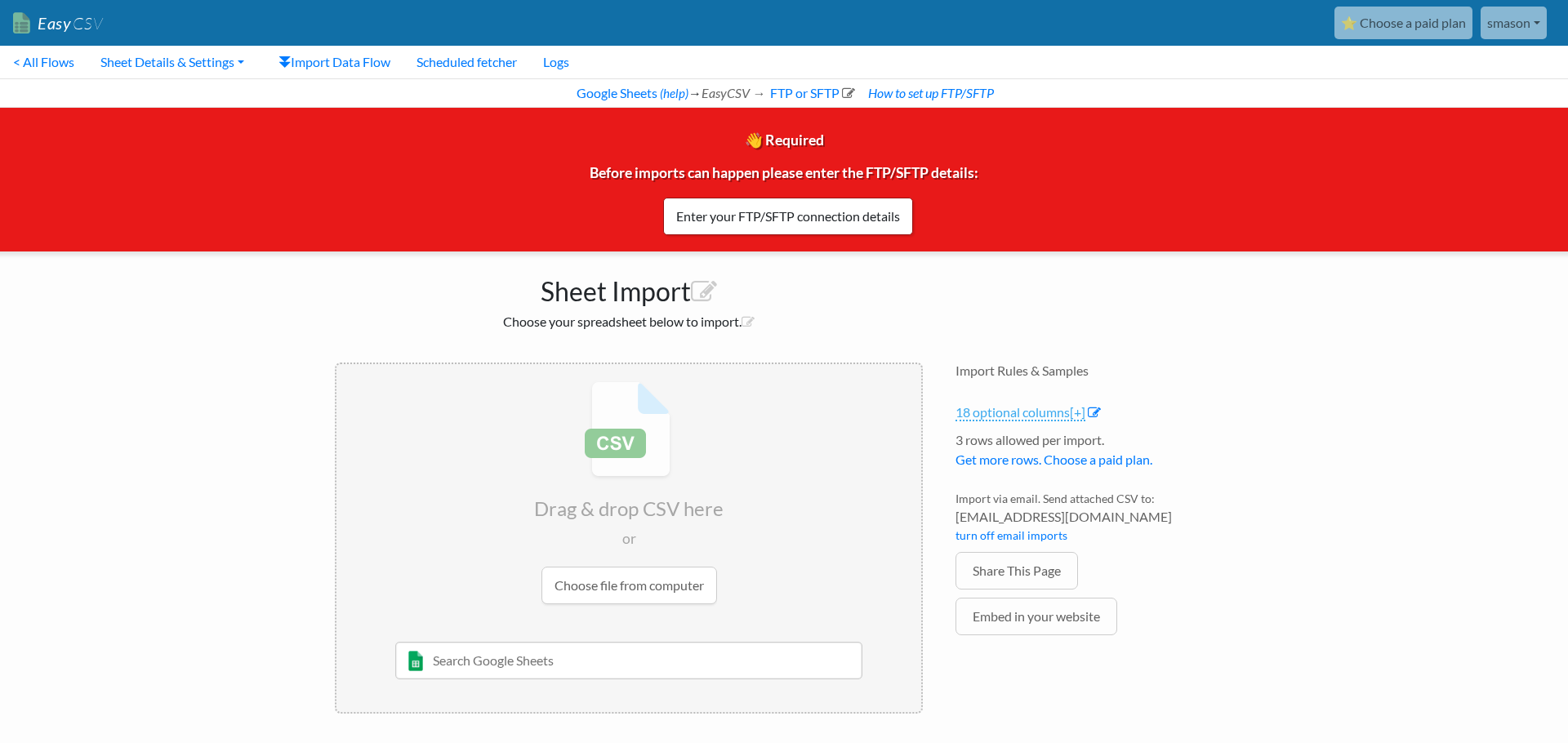
click at [996, 411] on link "18 optional columns [+]" at bounding box center [1020, 413] width 130 height 17
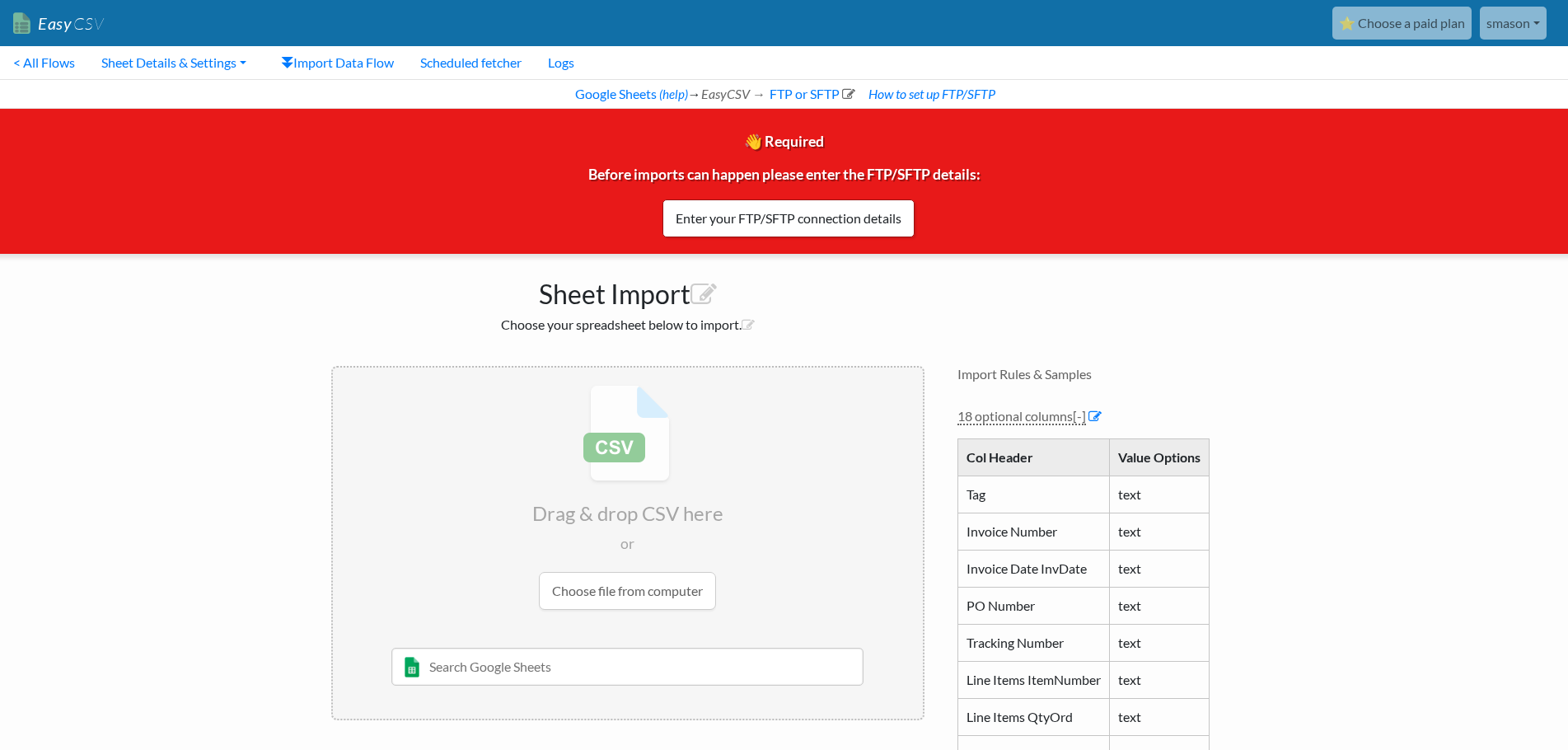
scroll to position [84, 0]
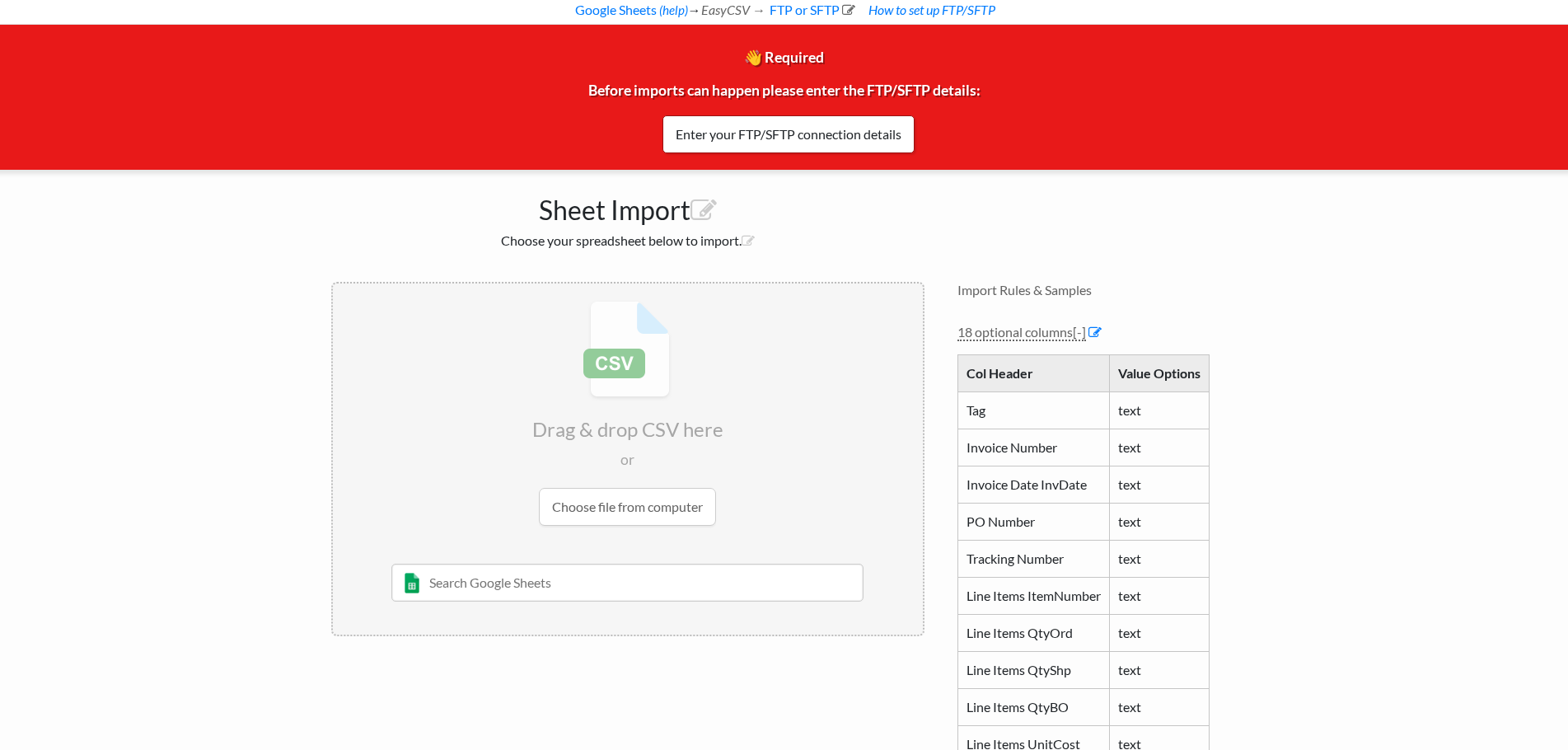
click at [1021, 288] on h4 "Import Rules & Samples" at bounding box center [1097, 290] width 280 height 16
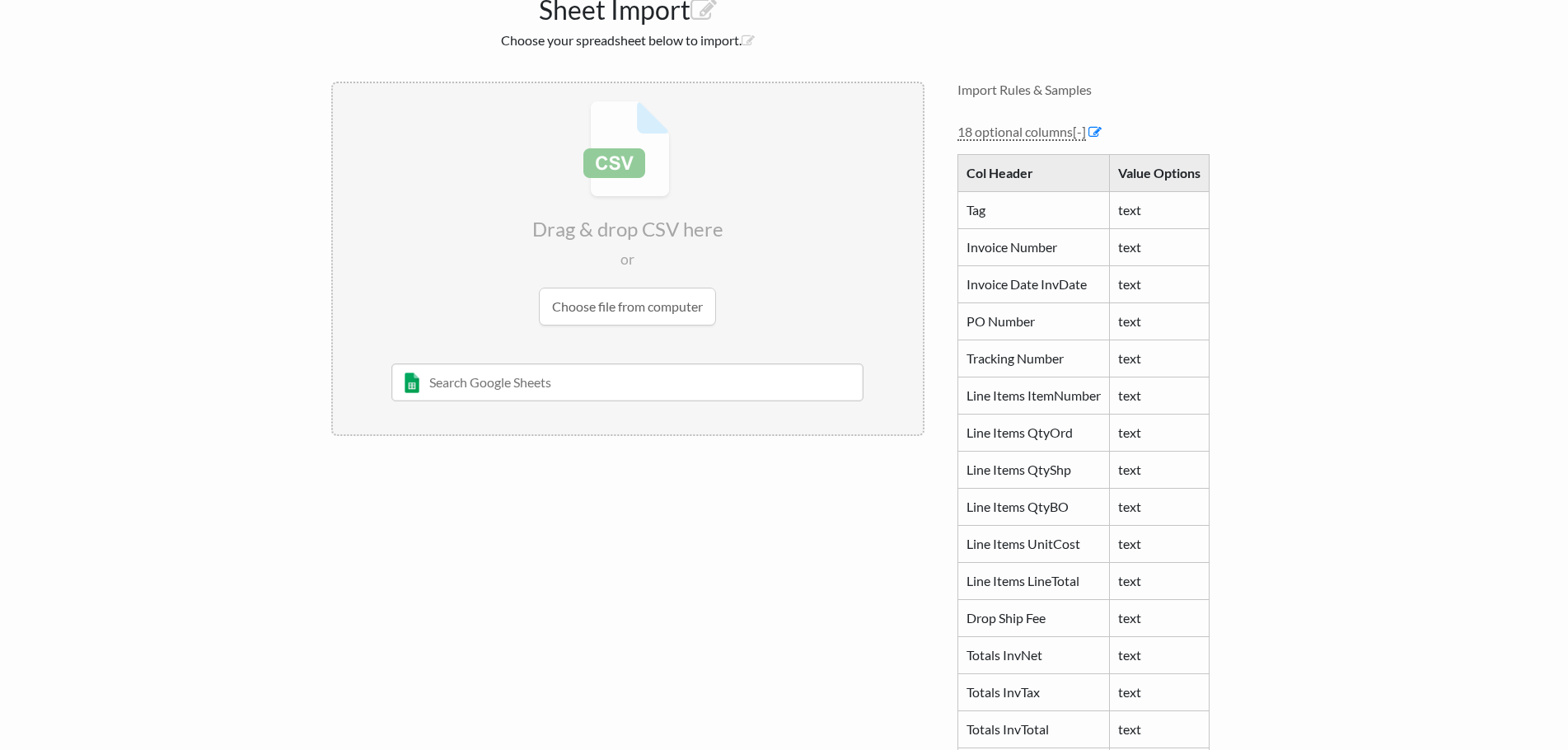
scroll to position [0, 0]
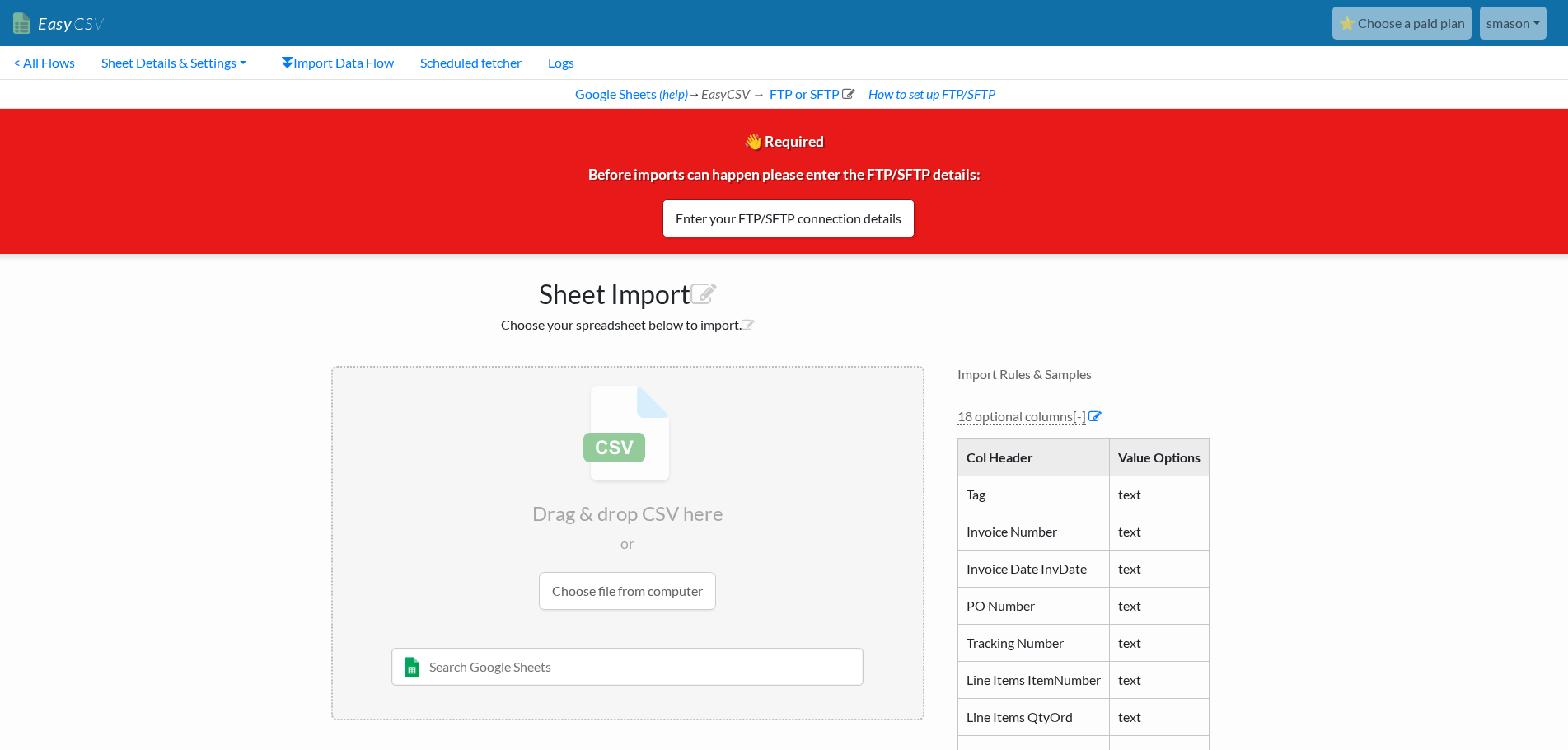
click at [1329, 340] on body "Easy CSV ⭐ Choose a paid plan smason Krelllighting All Flows All CSV Generators…" at bounding box center [784, 721] width 1568 height 1442
